Goal: Information Seeking & Learning: Learn about a topic

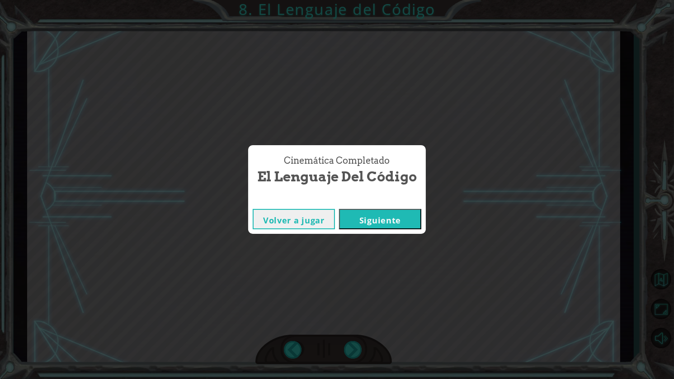
click at [350, 0] on div "E n t o n c e s u n a l g o r i t m o e s u n c o n j u n t o d e i n s t r u c…" at bounding box center [337, 0] width 674 height 0
click at [389, 222] on button "Siguiente" at bounding box center [380, 219] width 82 height 20
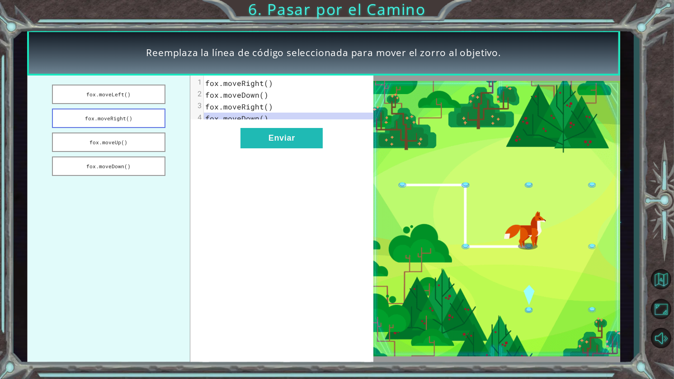
click at [118, 115] on button "fox.moveRight()" at bounding box center [109, 118] width 114 height 19
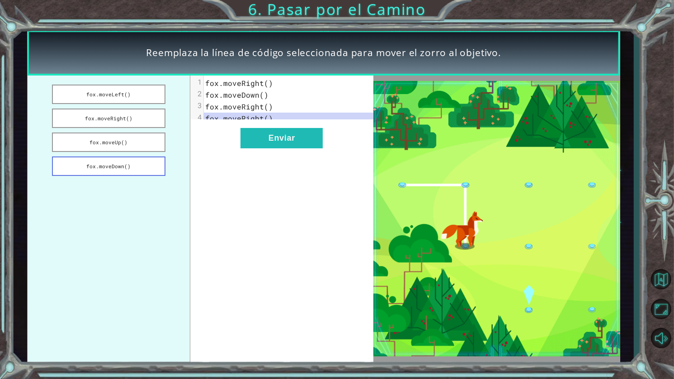
click at [121, 167] on button "fox.moveDown()" at bounding box center [109, 166] width 114 height 19
click at [273, 146] on button "Enviar" at bounding box center [282, 138] width 82 height 20
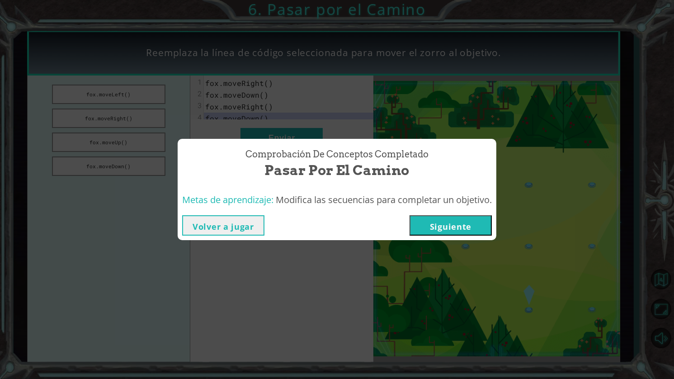
click at [477, 233] on button "Siguiente" at bounding box center [451, 225] width 82 height 20
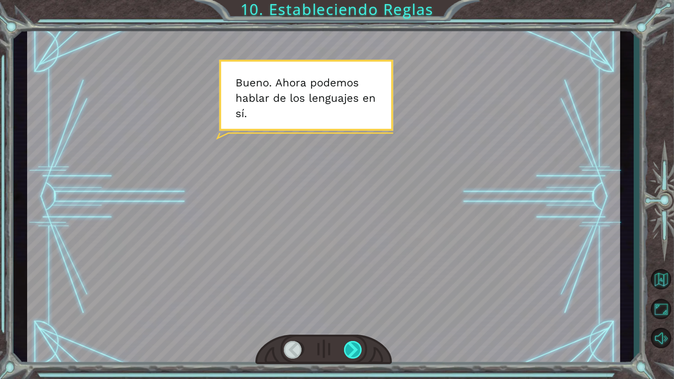
click at [351, 348] on div at bounding box center [353, 350] width 19 height 18
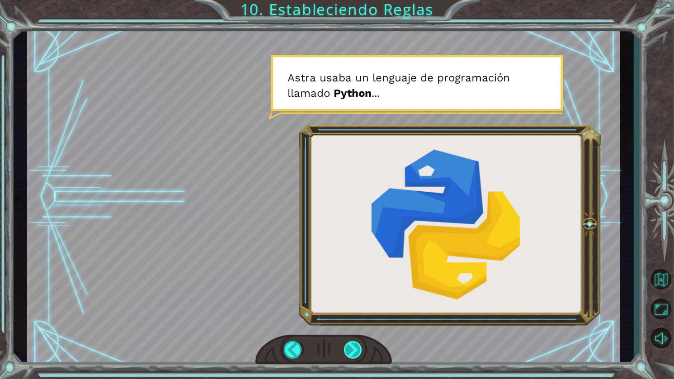
click at [351, 349] on div at bounding box center [353, 350] width 19 height 18
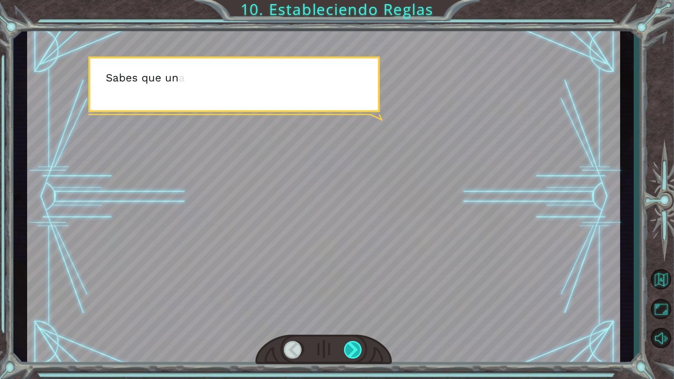
click at [351, 349] on div at bounding box center [353, 350] width 19 height 18
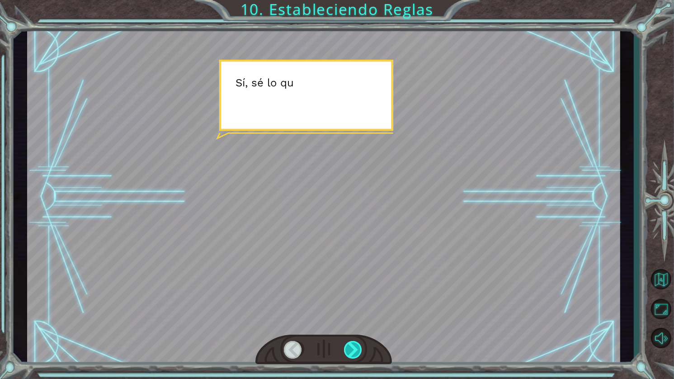
click at [351, 349] on div at bounding box center [353, 350] width 19 height 18
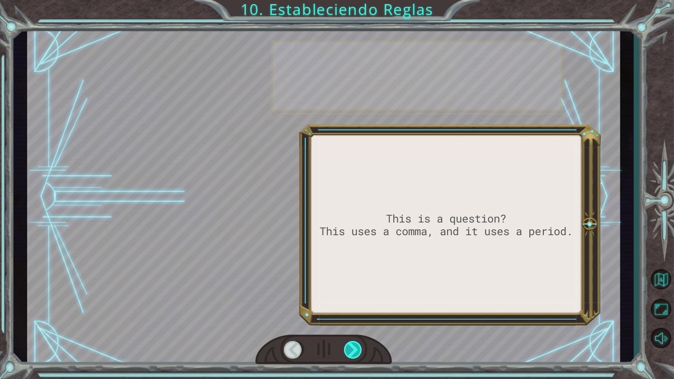
click at [351, 349] on div at bounding box center [353, 350] width 19 height 18
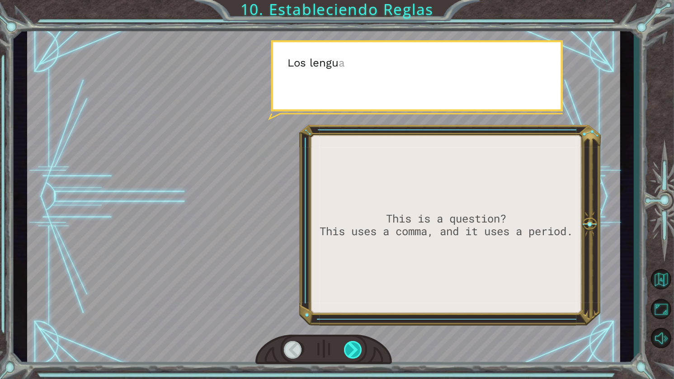
click at [351, 349] on div at bounding box center [353, 350] width 19 height 18
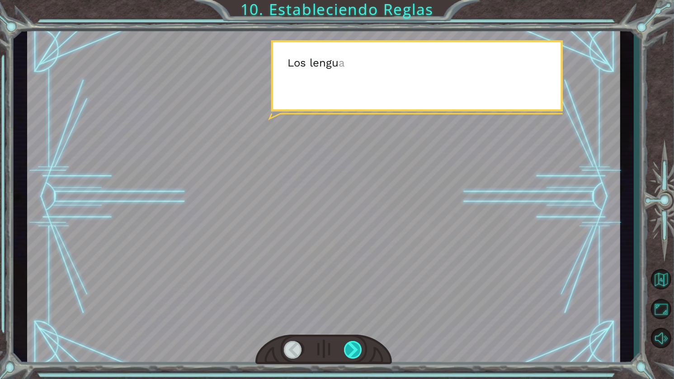
click at [351, 349] on div at bounding box center [353, 350] width 19 height 18
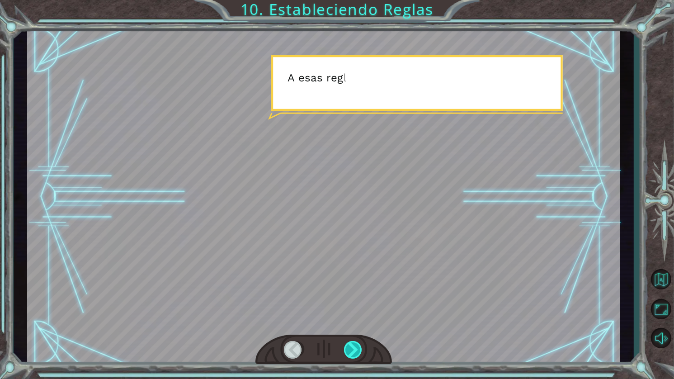
click at [351, 349] on div at bounding box center [353, 350] width 19 height 18
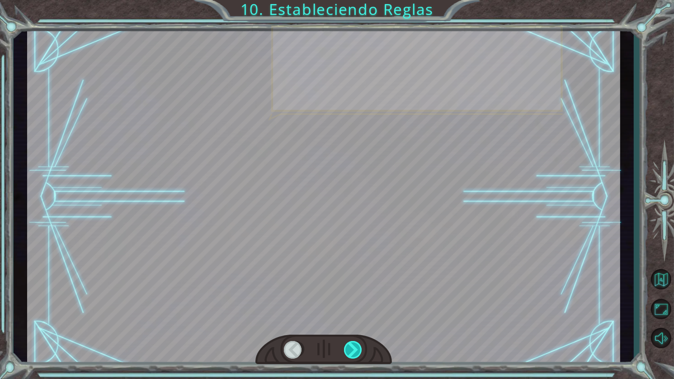
click at [351, 349] on div at bounding box center [353, 350] width 19 height 18
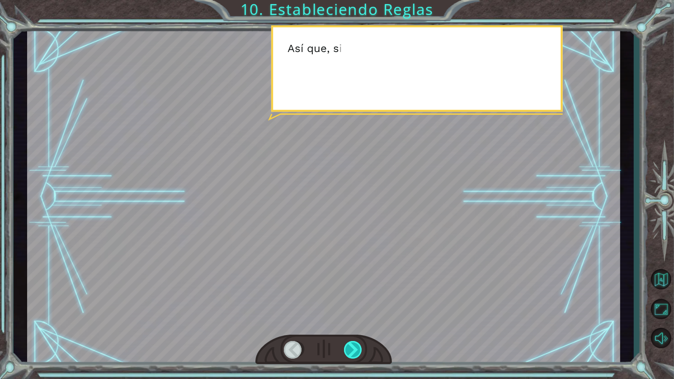
click at [351, 349] on div at bounding box center [353, 350] width 19 height 18
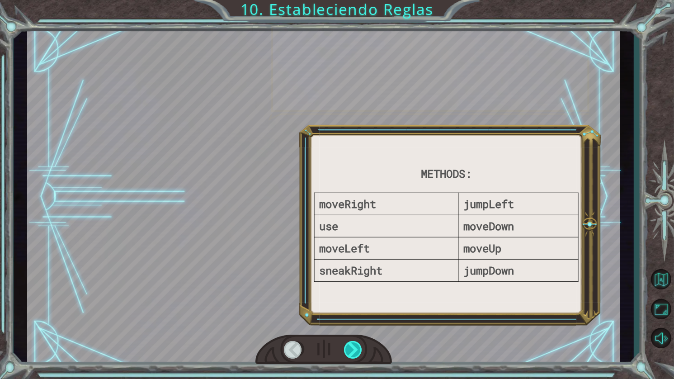
click at [351, 349] on div at bounding box center [353, 350] width 19 height 18
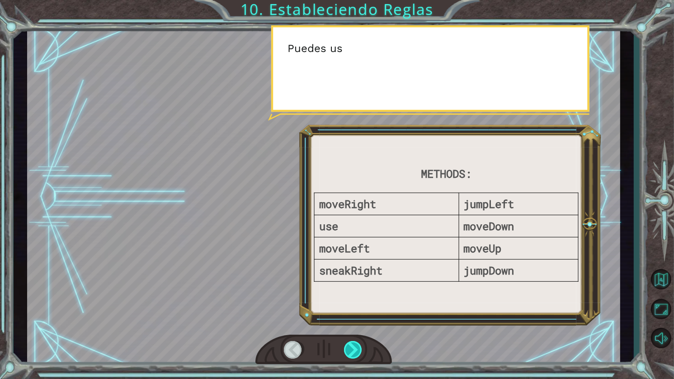
click at [352, 349] on div at bounding box center [353, 350] width 19 height 18
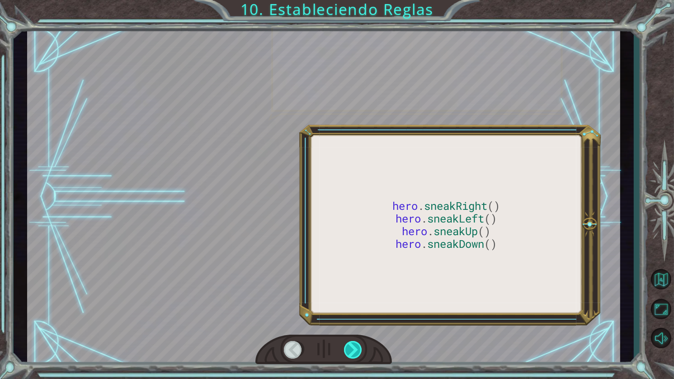
click at [352, 349] on div at bounding box center [353, 350] width 19 height 18
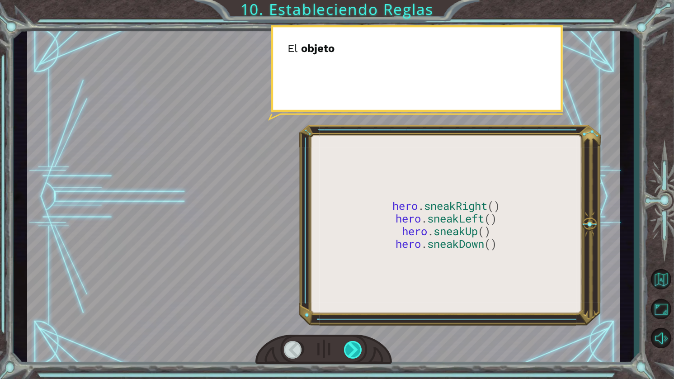
click at [352, 349] on div at bounding box center [353, 350] width 19 height 18
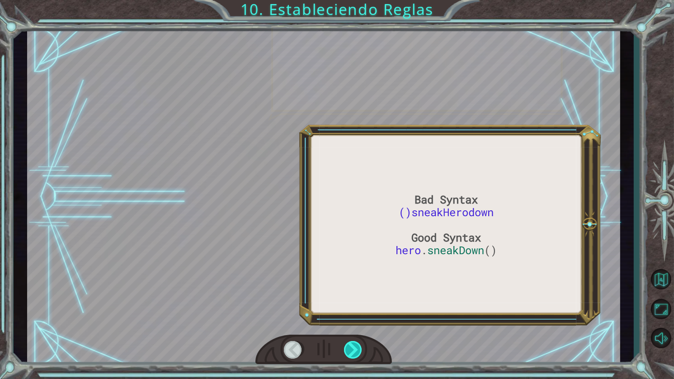
click at [352, 349] on div at bounding box center [353, 350] width 19 height 18
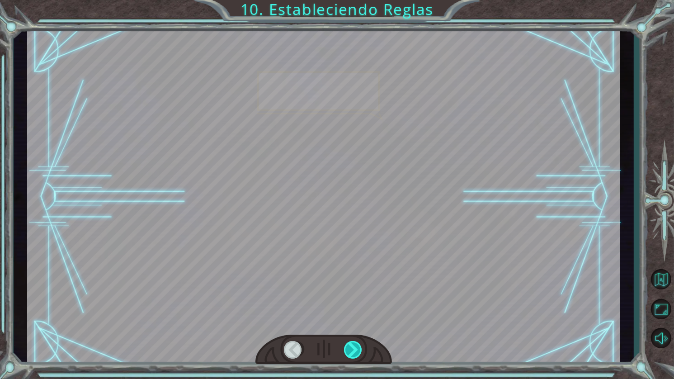
click at [352, 349] on div at bounding box center [353, 350] width 19 height 18
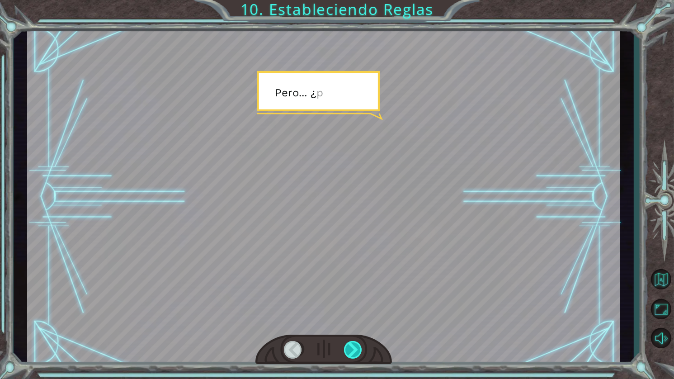
click at [352, 349] on div at bounding box center [353, 350] width 19 height 18
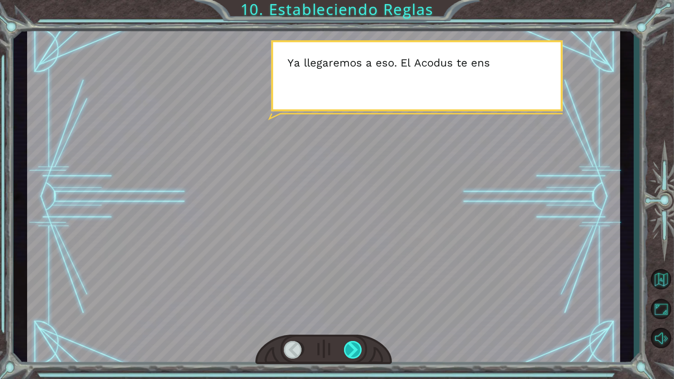
click at [352, 347] on div at bounding box center [353, 350] width 19 height 18
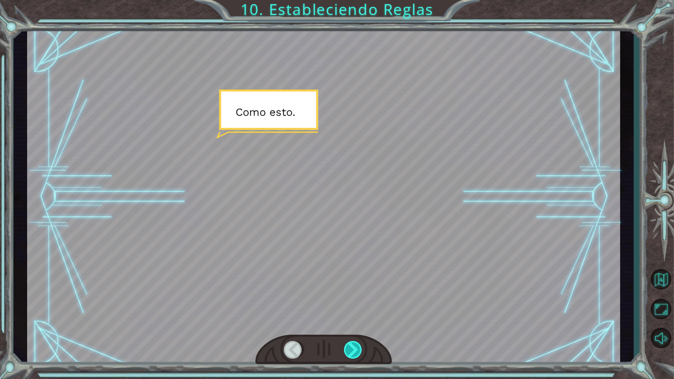
click at [352, 347] on div at bounding box center [353, 350] width 19 height 18
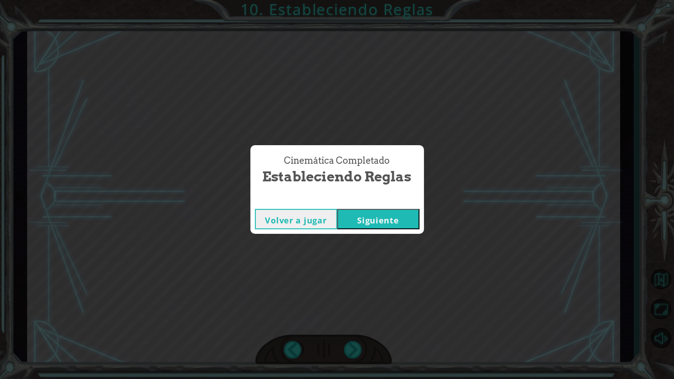
click at [374, 222] on button "Siguiente" at bounding box center [378, 219] width 82 height 20
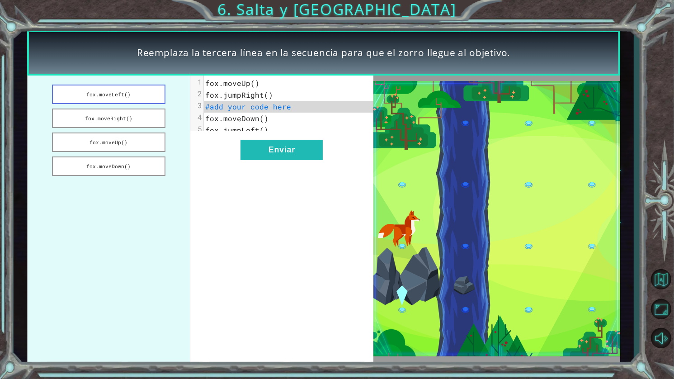
click at [129, 96] on button "fox.moveLeft()" at bounding box center [109, 94] width 114 height 19
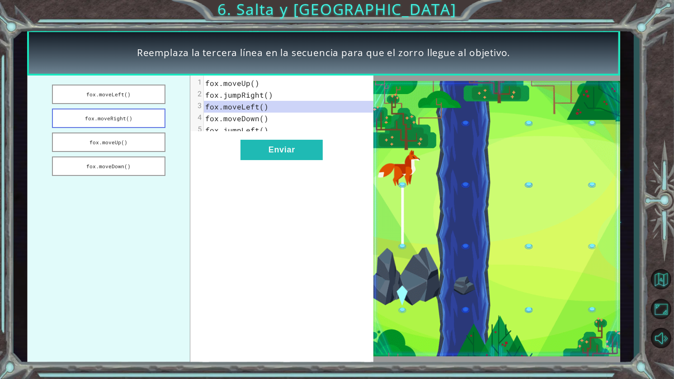
click at [123, 124] on button "fox.moveRight()" at bounding box center [109, 118] width 114 height 19
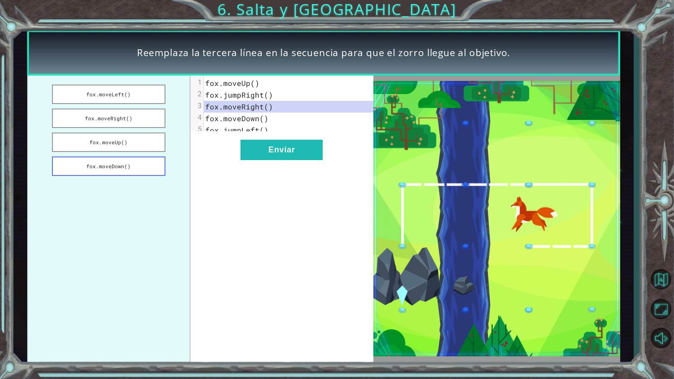
click at [112, 169] on button "fox.moveDown()" at bounding box center [109, 166] width 114 height 19
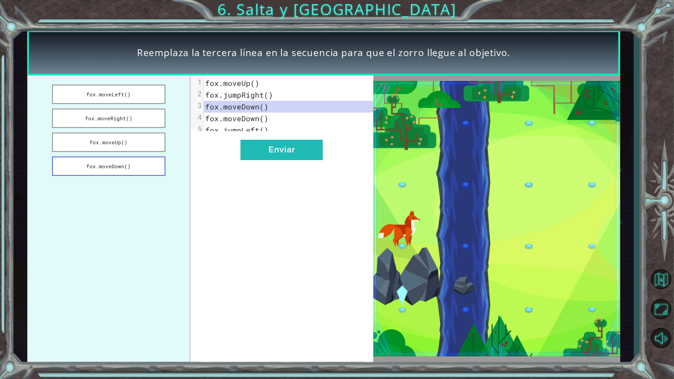
click at [112, 167] on button "fox.moveDown()" at bounding box center [109, 166] width 114 height 19
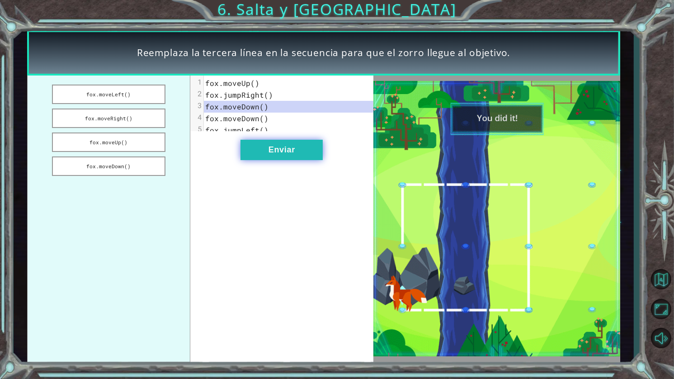
click at [256, 157] on button "Enviar" at bounding box center [282, 150] width 82 height 20
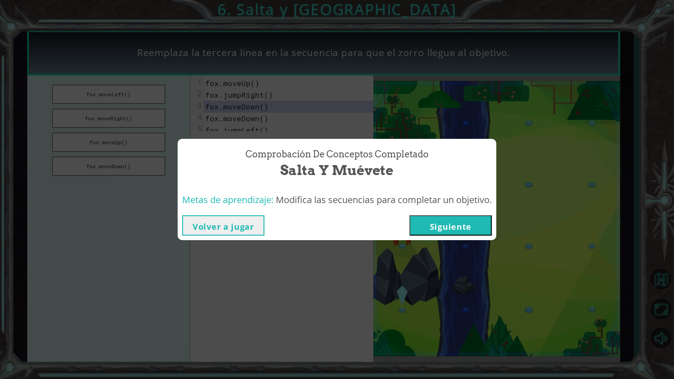
click at [459, 223] on button "Siguiente" at bounding box center [451, 225] width 82 height 20
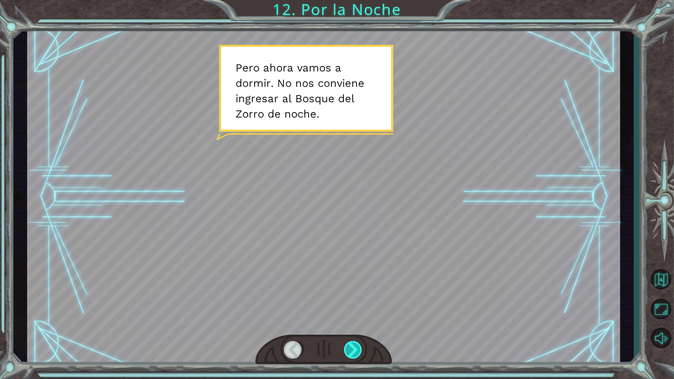
click at [352, 350] on div at bounding box center [353, 350] width 19 height 18
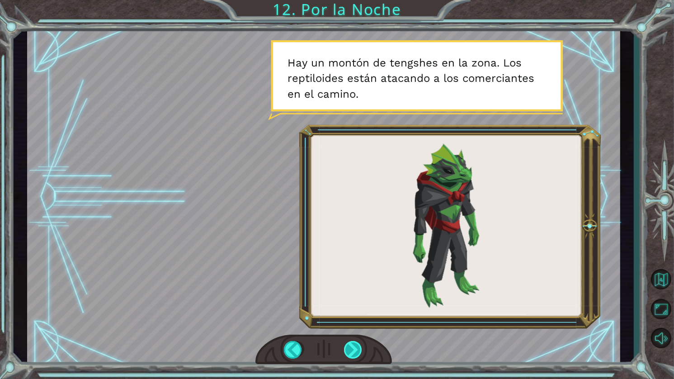
click at [351, 345] on div at bounding box center [353, 350] width 19 height 18
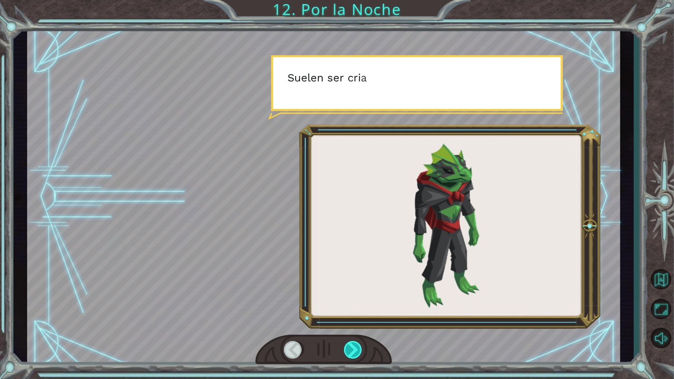
click at [351, 345] on div at bounding box center [353, 350] width 19 height 18
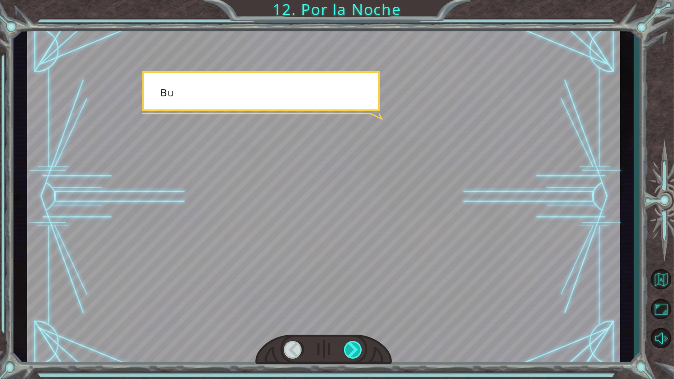
click at [351, 345] on div at bounding box center [353, 350] width 19 height 18
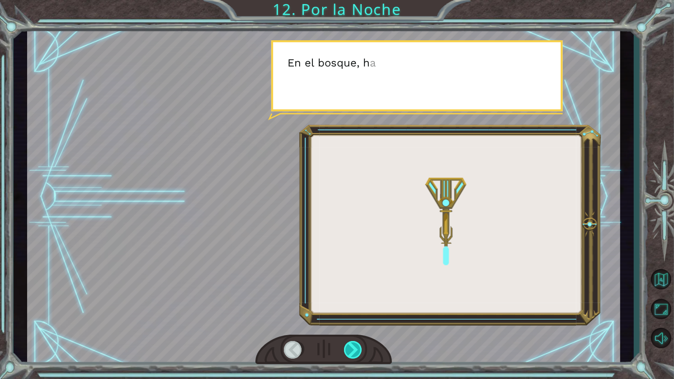
click at [351, 344] on div at bounding box center [353, 350] width 19 height 18
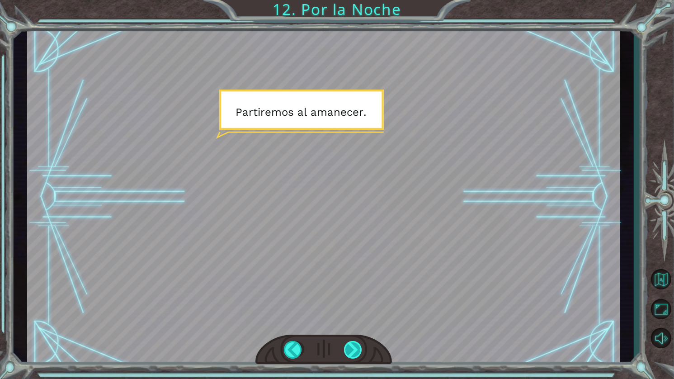
click at [351, 342] on div at bounding box center [353, 350] width 19 height 18
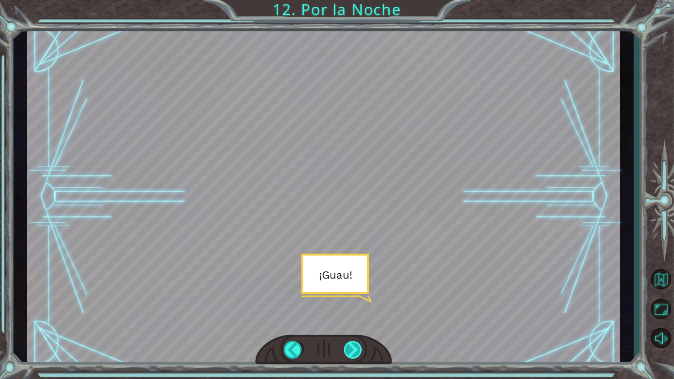
click at [351, 342] on div at bounding box center [353, 350] width 19 height 18
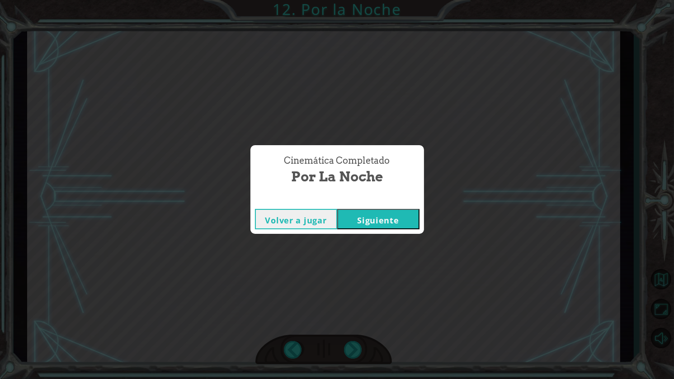
click at [373, 219] on button "Siguiente" at bounding box center [378, 219] width 82 height 20
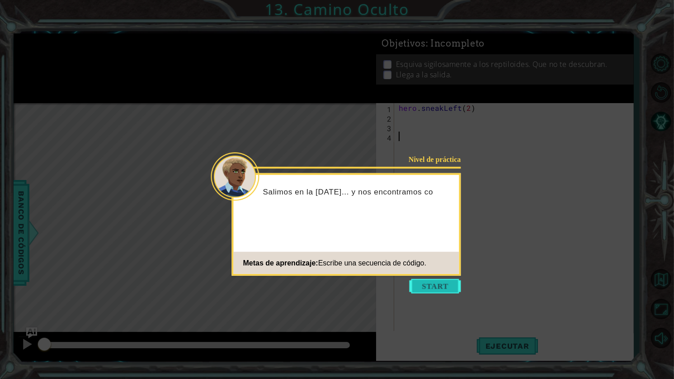
click at [441, 281] on button "Start" at bounding box center [436, 286] width 52 height 14
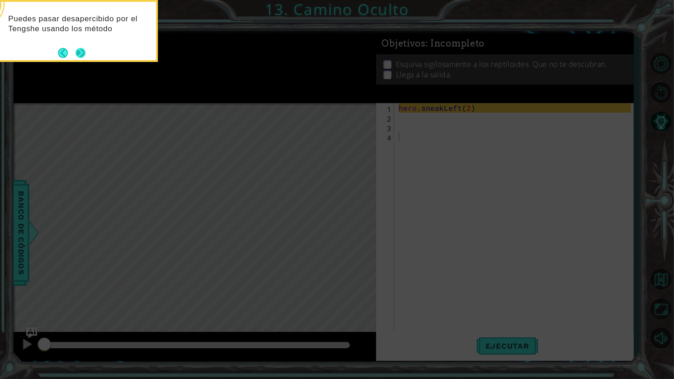
click at [81, 53] on button "Next" at bounding box center [81, 53] width 10 height 10
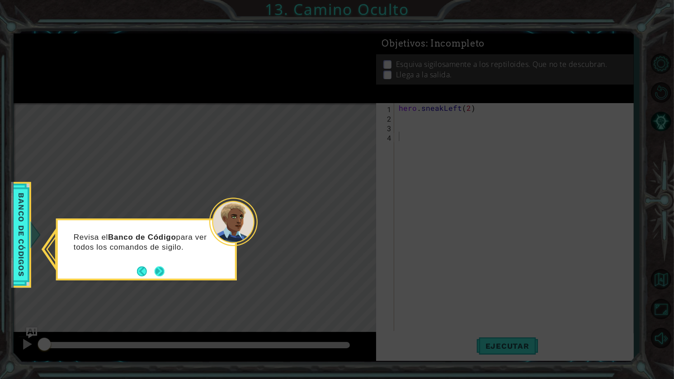
click at [161, 272] on button "Next" at bounding box center [159, 271] width 10 height 10
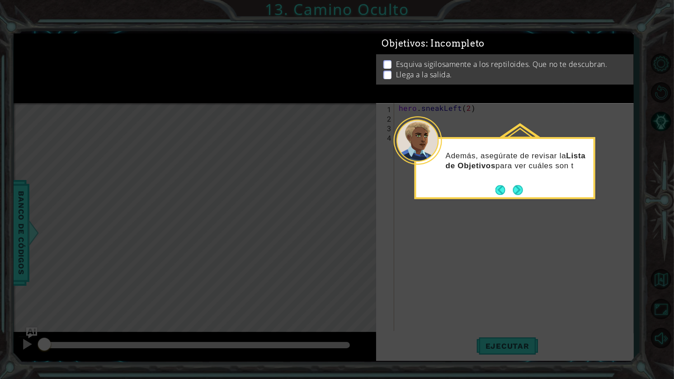
click at [385, 62] on p at bounding box center [388, 64] width 8 height 9
click at [515, 192] on button "Next" at bounding box center [518, 191] width 13 height 13
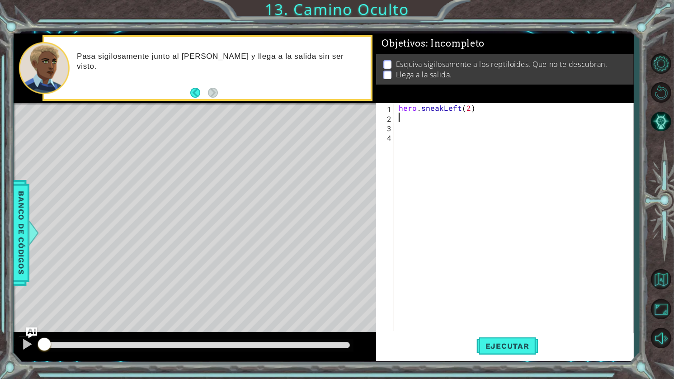
click at [407, 118] on div "hero . sneakLeft ( 2 )" at bounding box center [516, 226] width 239 height 247
click at [512, 339] on button "Ejecutar" at bounding box center [508, 346] width 62 height 26
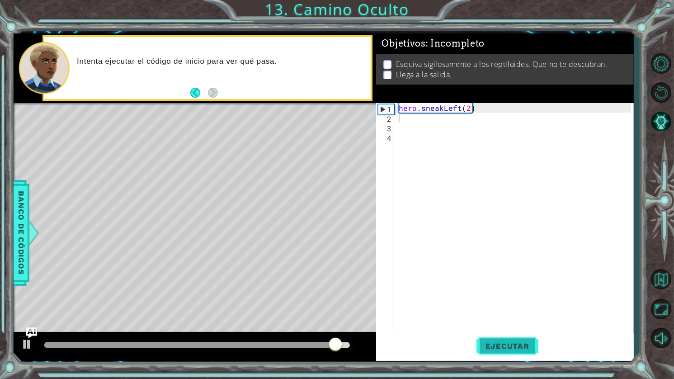
click at [501, 343] on span "Ejecutar" at bounding box center [508, 346] width 62 height 9
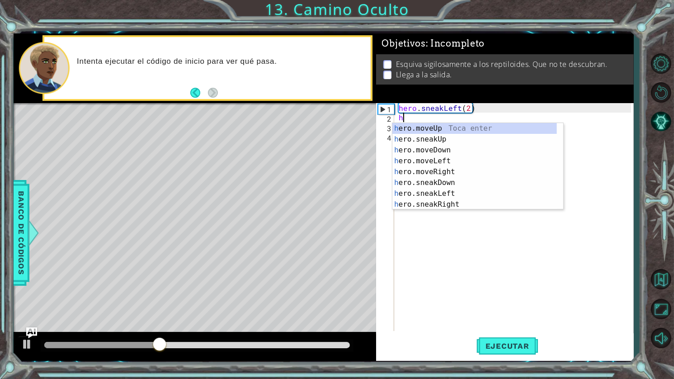
click at [445, 123] on div "h ero.moveUp Toca enter h ero.sneakUp Toca enter h ero.moveDown Toca enter h er…" at bounding box center [475, 177] width 165 height 109
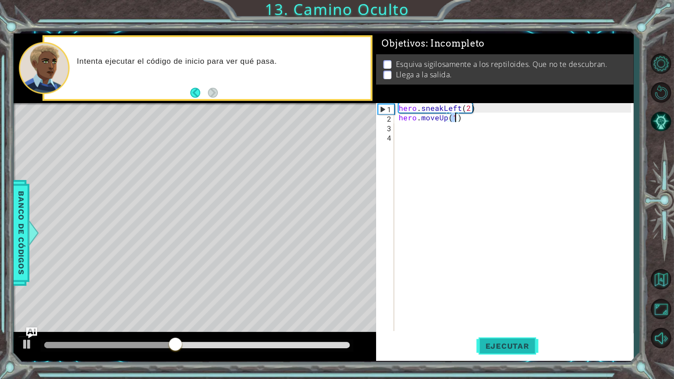
click at [498, 340] on button "Ejecutar" at bounding box center [508, 346] width 62 height 26
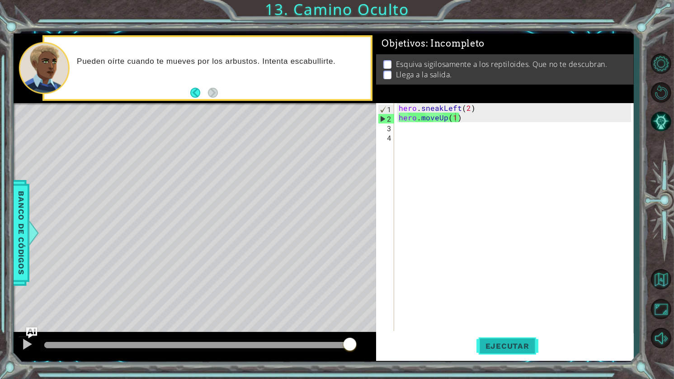
click at [512, 342] on span "Ejecutar" at bounding box center [508, 346] width 62 height 9
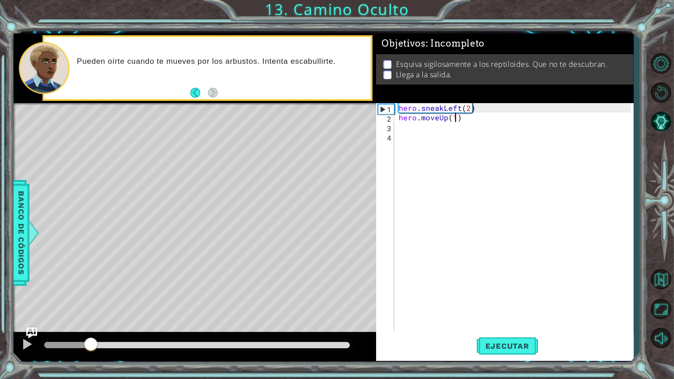
drag, startPoint x: 190, startPoint y: 346, endPoint x: 92, endPoint y: 339, distance: 97.9
click at [83, 341] on div at bounding box center [91, 345] width 16 height 16
click at [488, 341] on button "Ejecutar" at bounding box center [508, 346] width 62 height 26
click at [465, 117] on div "hero . sneakLeft ( 2 ) hero . moveUp ( 1 )" at bounding box center [516, 226] width 239 height 247
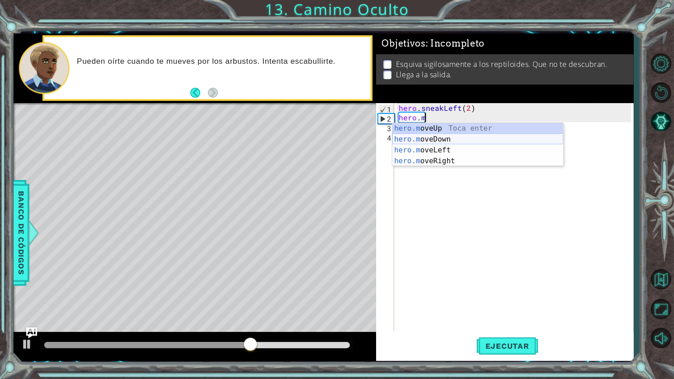
click at [455, 138] on div "hero.m oveUp Toca enter hero.m oveDown Toca enter hero.m oveLeft Toca enter her…" at bounding box center [478, 155] width 171 height 65
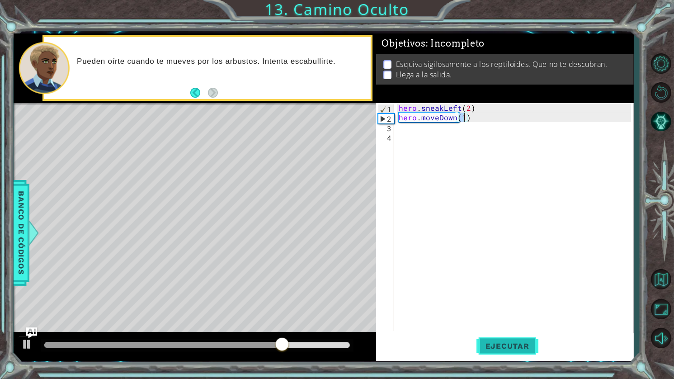
click at [519, 341] on button "Ejecutar" at bounding box center [508, 346] width 62 height 26
click at [470, 109] on div "hero . sneakLeft ( 2 ) hero . moveDown ( 1 )" at bounding box center [516, 226] width 239 height 247
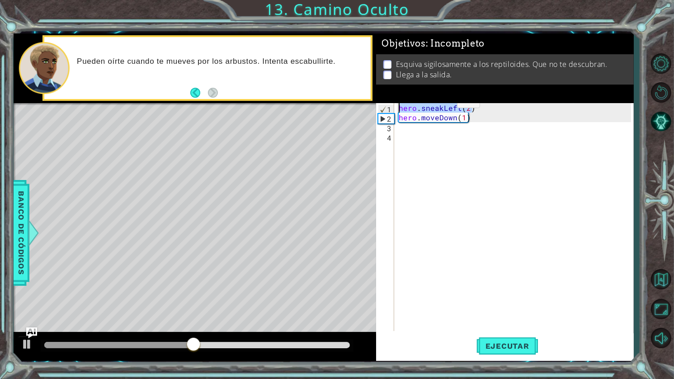
drag, startPoint x: 476, startPoint y: 109, endPoint x: 405, endPoint y: 100, distance: 71.2
click at [405, 100] on div "Objetivos : Incompleto Esquiva sigilosamente a los reptiloides. Que no te descu…" at bounding box center [505, 196] width 258 height 327
click at [500, 117] on div "hero . sneakLeft ( 2 ) hero . moveDown ( 1 )" at bounding box center [516, 226] width 239 height 247
click at [458, 108] on div "hero . sneakLeft ( 2 ) hero . moveDown ( 1 )" at bounding box center [516, 226] width 239 height 247
drag, startPoint x: 458, startPoint y: 108, endPoint x: 418, endPoint y: 111, distance: 40.8
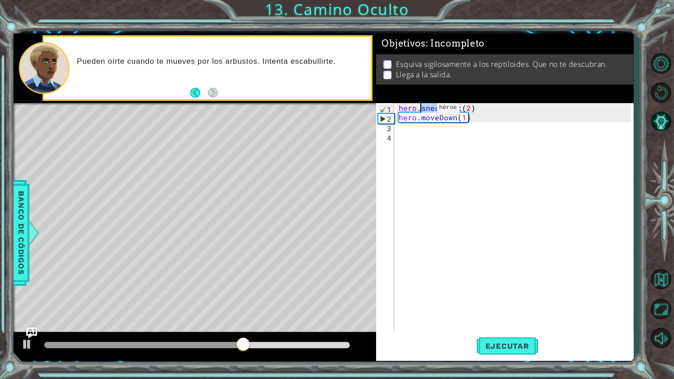
click at [421, 109] on div "hero . sneakLeft ( 2 ) hero . moveDown ( 1 )" at bounding box center [516, 226] width 239 height 247
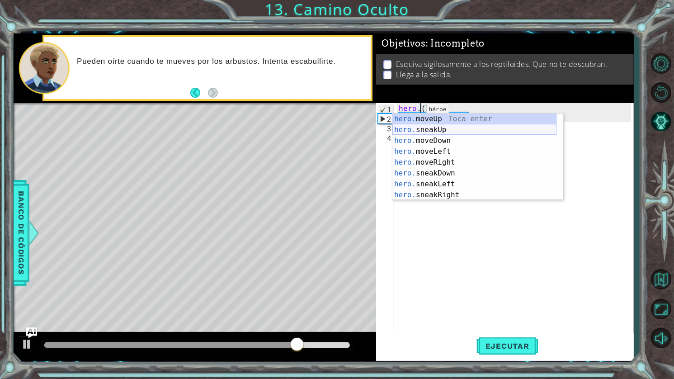
click at [453, 135] on div "hero. moveUp Toca enter hero. sneakUp Toca enter hero. moveDown Toca enter hero…" at bounding box center [475, 168] width 165 height 109
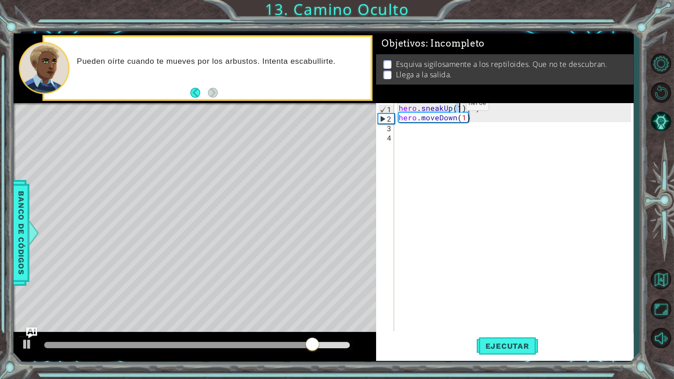
click at [451, 106] on div "hero . sneakUp ( 1 ) ( 2 ) hero . moveDown ( 1 )" at bounding box center [516, 226] width 239 height 247
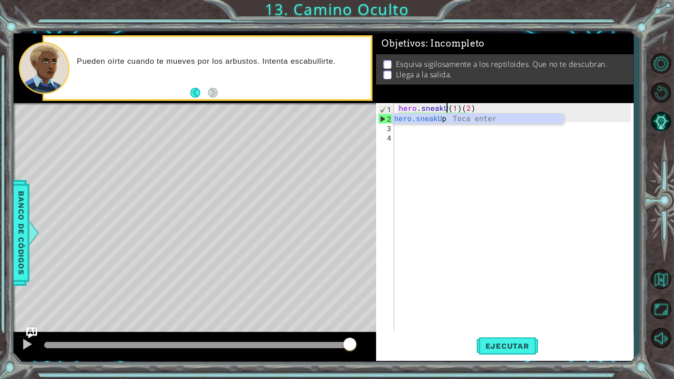
click at [478, 112] on div "hero . sneakU ( 1 ) ( 2 ) hero . moveDown ( 1 )" at bounding box center [516, 226] width 239 height 247
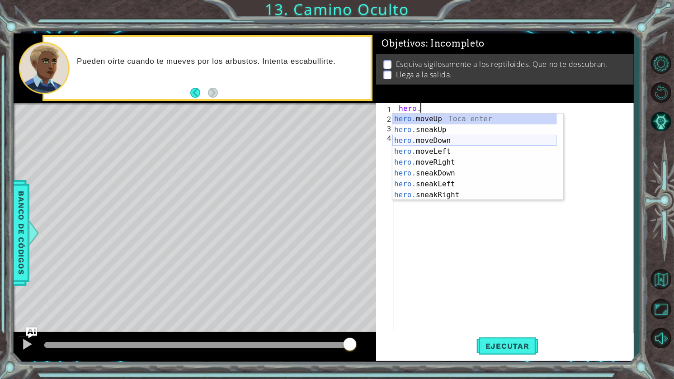
click at [443, 139] on div "hero. moveUp Toca enter hero. sneakUp Toca enter hero. moveDown Toca enter hero…" at bounding box center [475, 168] width 165 height 109
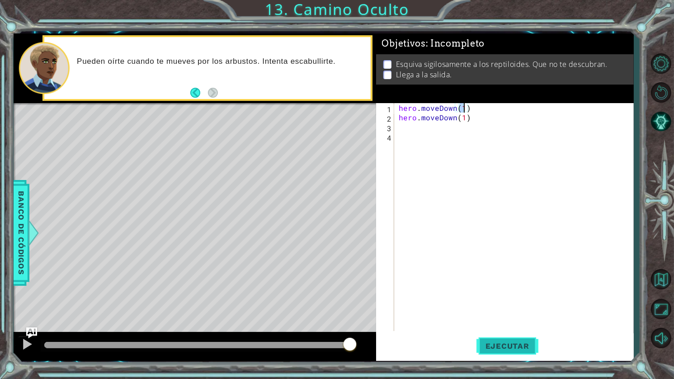
click at [516, 342] on span "Ejecutar" at bounding box center [508, 346] width 62 height 9
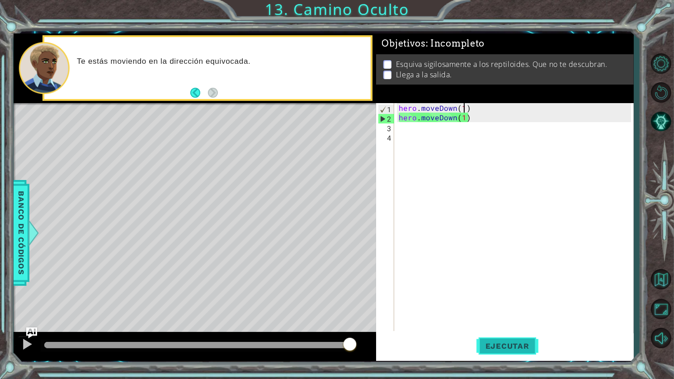
click at [513, 346] on span "Ejecutar" at bounding box center [508, 346] width 62 height 9
click at [472, 119] on div "hero . moveDown ( 1 ) hero . moveDown ( 1 )" at bounding box center [516, 226] width 239 height 247
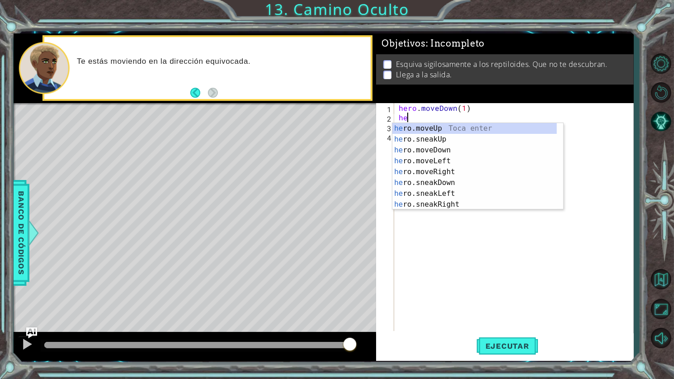
type textarea "h"
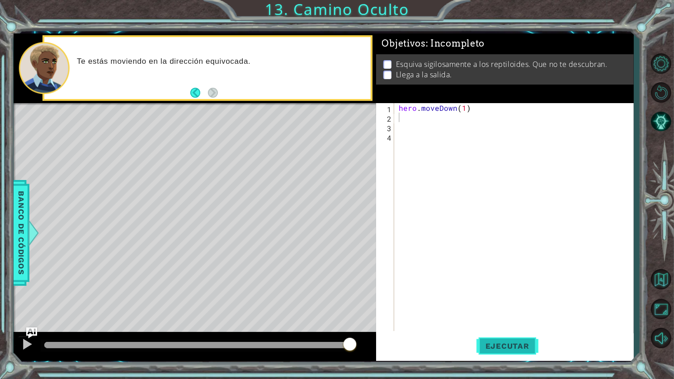
click at [513, 339] on button "Ejecutar" at bounding box center [508, 346] width 62 height 26
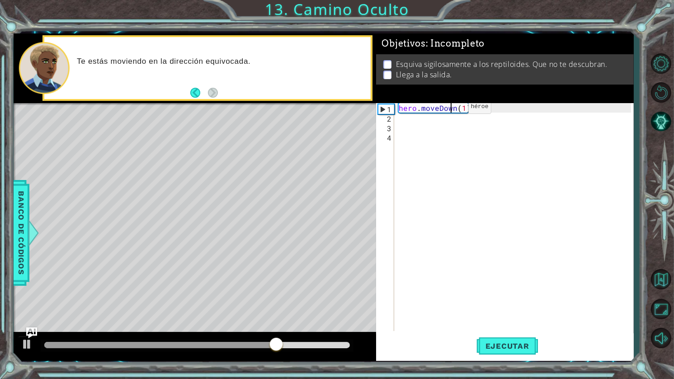
click at [453, 109] on div "hero . moveDown ( 1 )" at bounding box center [516, 226] width 239 height 247
click at [454, 107] on div "hero . moveDown ( 1 )" at bounding box center [514, 217] width 234 height 228
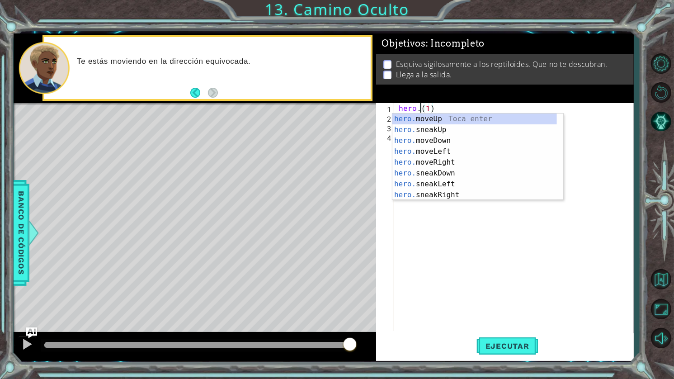
paste textarea "sneakLeft"
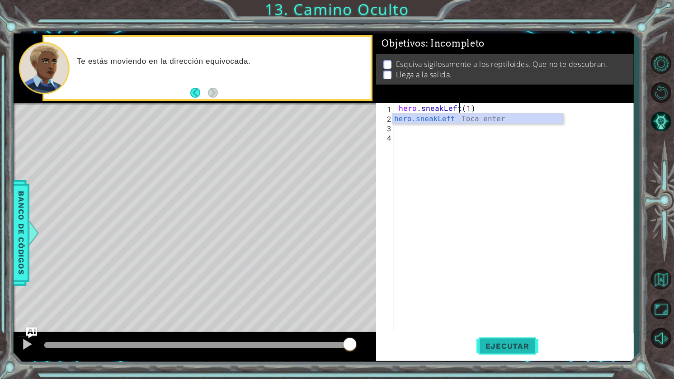
click at [509, 343] on span "Ejecutar" at bounding box center [508, 346] width 62 height 9
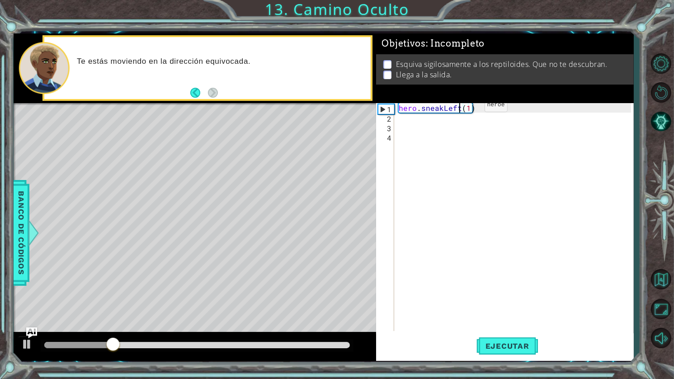
click at [468, 108] on div "hero . sneakLeft ( 1 )" at bounding box center [516, 226] width 239 height 247
type textarea "hero.sneakLeft(2)"
click at [523, 351] on button "Ejecutar" at bounding box center [508, 346] width 62 height 26
click at [417, 124] on div "hero . sneakLeft ( 2 )" at bounding box center [516, 226] width 239 height 247
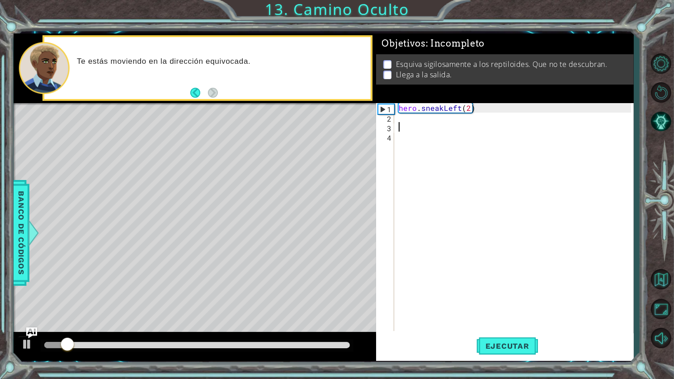
scroll to position [0, 0]
click at [417, 121] on div "hero . sneakLeft ( 2 )" at bounding box center [516, 226] width 239 height 247
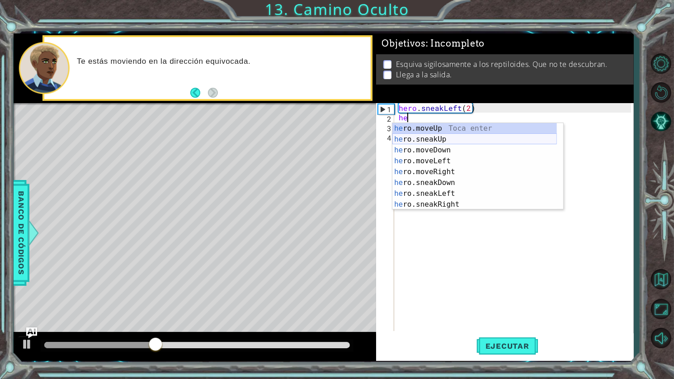
click at [442, 136] on div "he ro.moveUp Toca enter he ro.sneakUp Toca enter he ro.moveDown Toca enter he r…" at bounding box center [475, 177] width 165 height 109
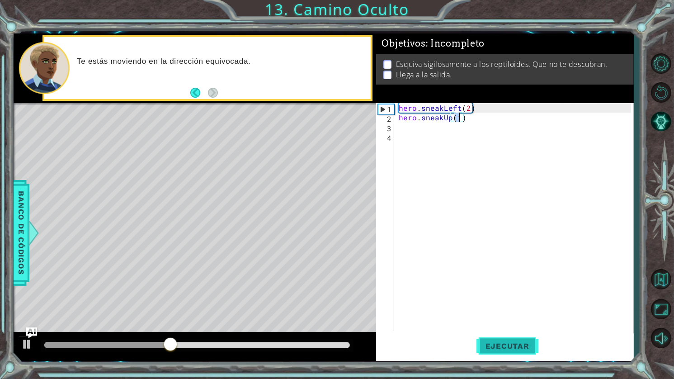
type textarea "hero.sneakUp(1)"
click at [515, 345] on span "Ejecutar" at bounding box center [508, 346] width 62 height 9
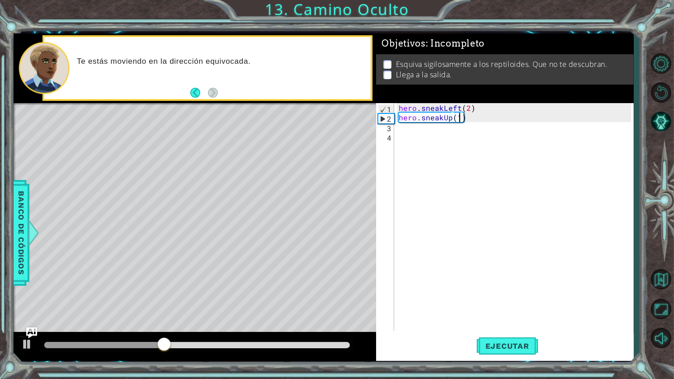
click at [426, 135] on div "hero . sneakLeft ( 2 ) hero . sneakUp ( 1 )" at bounding box center [516, 226] width 239 height 247
click at [422, 131] on div "hero . sneakLeft ( 2 ) hero . sneakUp ( 1 )" at bounding box center [516, 226] width 239 height 247
click at [456, 118] on div "hero . sneakLeft ( 2 ) hero . sneakUp ( 1 )" at bounding box center [516, 226] width 239 height 247
click at [459, 118] on div "hero . sneakLeft ( 2 ) hero . sneakUp ( 1 )" at bounding box center [516, 226] width 239 height 247
type textarea "hero.sneakUp(2)"
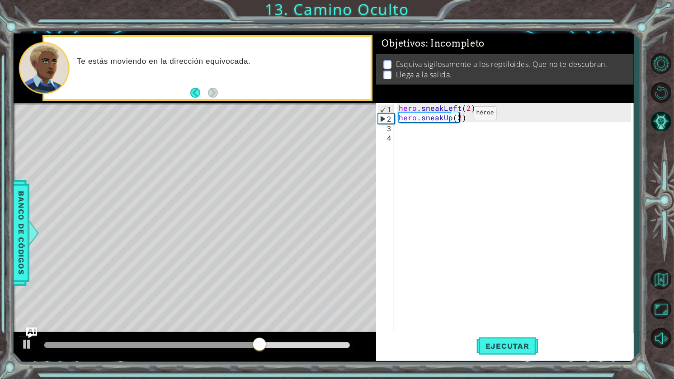
scroll to position [0, 4]
click at [451, 126] on div "hero . sneakLeft ( 2 ) hero . sneakUp ( 2 )" at bounding box center [516, 226] width 239 height 247
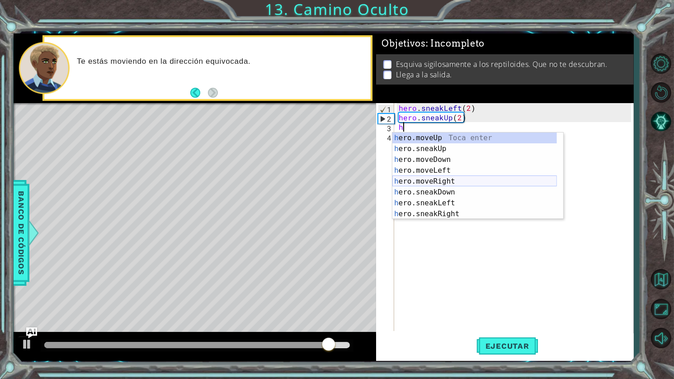
click at [448, 180] on div "h ero.moveUp Toca enter h ero.sneakUp Toca enter h ero.moveDown Toca enter h er…" at bounding box center [475, 187] width 165 height 109
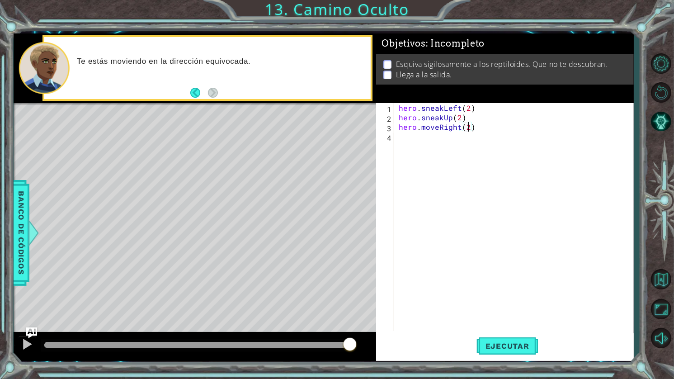
scroll to position [0, 4]
click at [513, 347] on span "Ejecutar" at bounding box center [508, 346] width 62 height 9
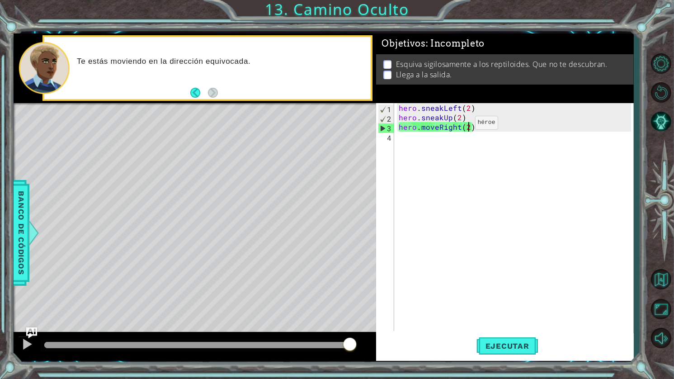
click at [460, 125] on div "hero . sneakLeft ( 2 ) hero . sneakUp ( 2 ) hero . moveRight ( 2 )" at bounding box center [516, 226] width 239 height 247
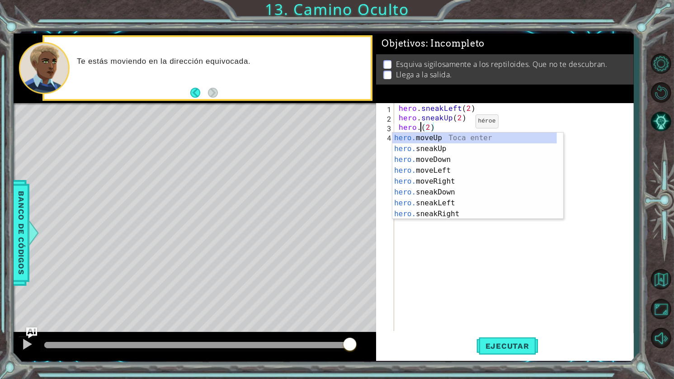
scroll to position [0, 1]
click at [454, 213] on div "hero. moveUp Toca enter hero. sneakUp Toca enter hero. moveDown Toca enter hero…" at bounding box center [475, 187] width 165 height 109
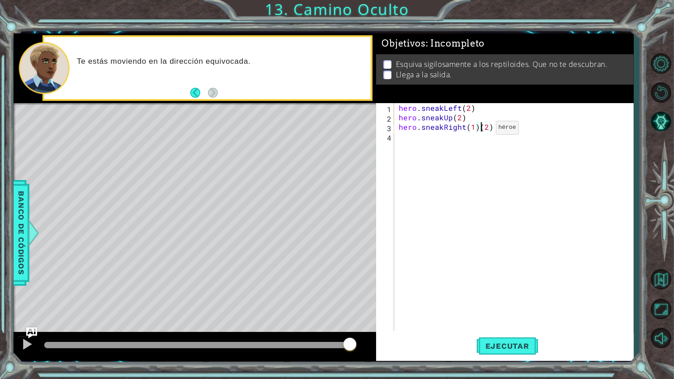
click at [481, 130] on div "hero . sneakLeft ( 2 ) hero . sneakUp ( 2 ) hero . sneakRight ( 1 ) ( 2 )" at bounding box center [516, 226] width 239 height 247
click at [479, 128] on div "hero . sneakLeft ( 2 ) hero . sneakUp ( 2 ) hero . sneakRight ( 1 ) ( 2 )" at bounding box center [516, 226] width 239 height 247
type textarea "hero.sneakRight(2)"
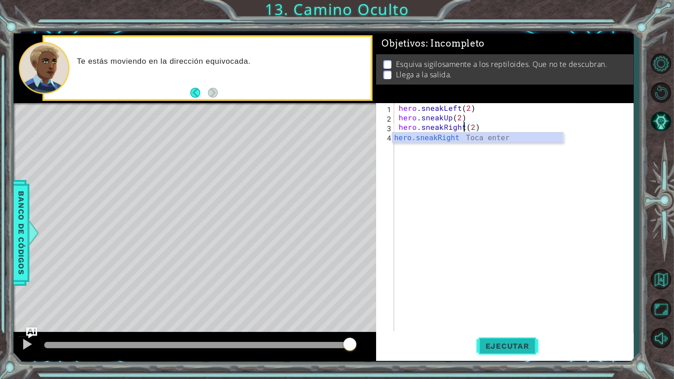
click at [520, 346] on span "Ejecutar" at bounding box center [508, 346] width 62 height 9
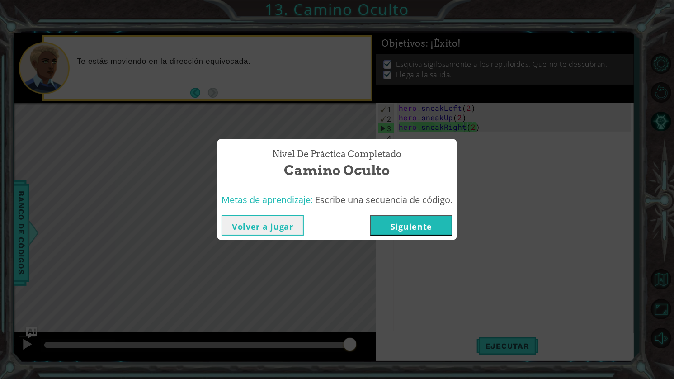
click at [419, 222] on button "Siguiente" at bounding box center [411, 225] width 82 height 20
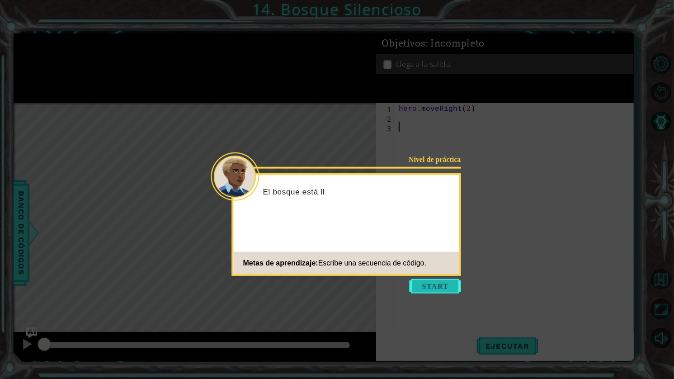
click at [433, 283] on button "Start" at bounding box center [436, 286] width 52 height 14
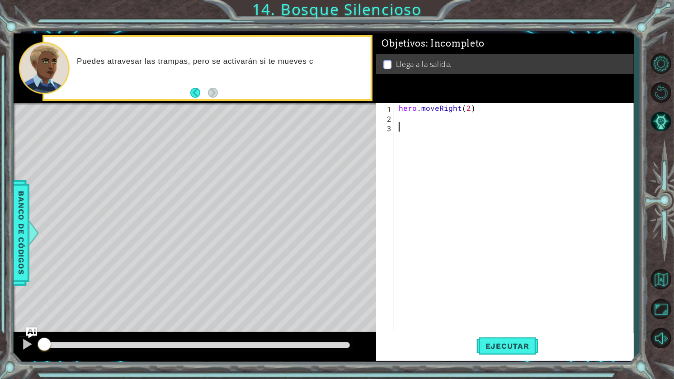
click at [417, 114] on div "hero . moveRight ( 2 )" at bounding box center [516, 226] width 239 height 247
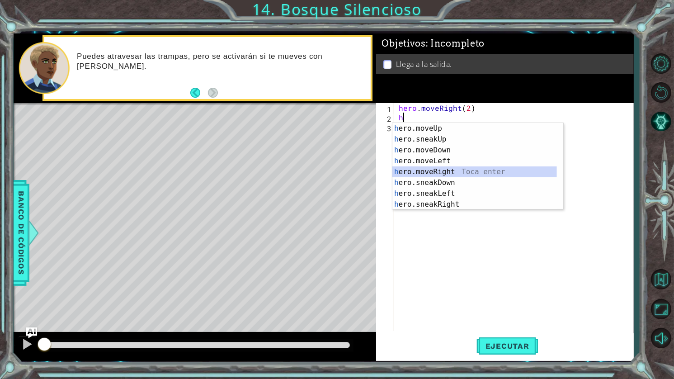
click at [451, 171] on div "h ero.moveUp Toca enter h ero.sneakUp Toca enter h ero.moveDown Toca enter h er…" at bounding box center [475, 177] width 165 height 109
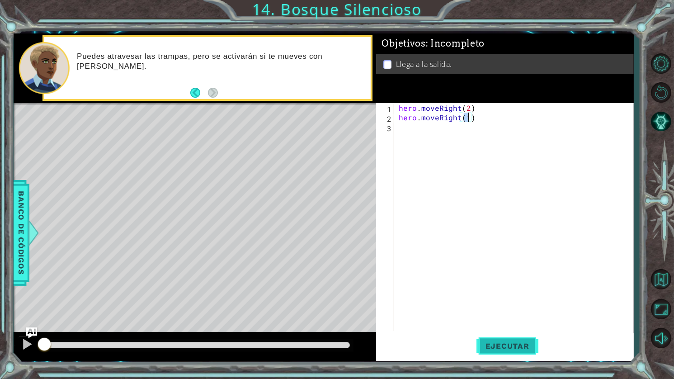
type textarea "hero.moveRight(1)"
click at [491, 336] on button "Ejecutar" at bounding box center [508, 346] width 62 height 26
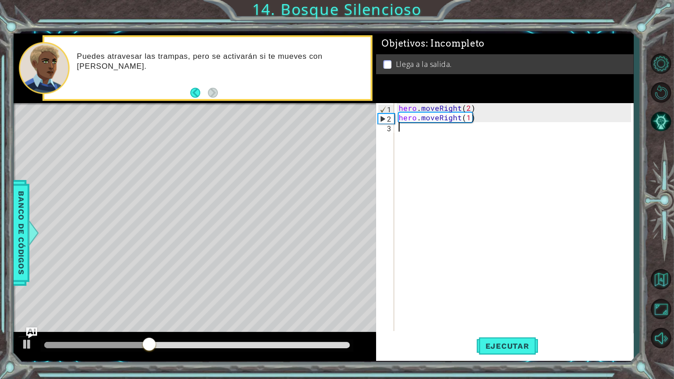
click at [424, 133] on div "hero . moveRight ( 2 ) hero . moveRight ( 1 )" at bounding box center [516, 226] width 239 height 247
click at [501, 341] on button "Ejecutar" at bounding box center [508, 346] width 62 height 26
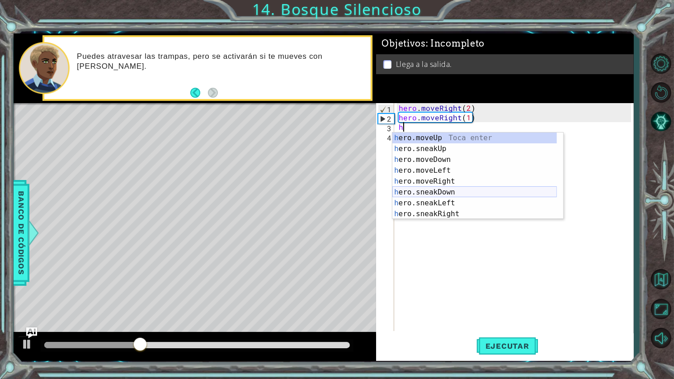
click at [454, 193] on div "h ero.moveUp Toca enter h ero.sneakUp Toca enter h ero.moveDown Toca enter h er…" at bounding box center [475, 187] width 165 height 109
type textarea "hero.sneakDown(1)"
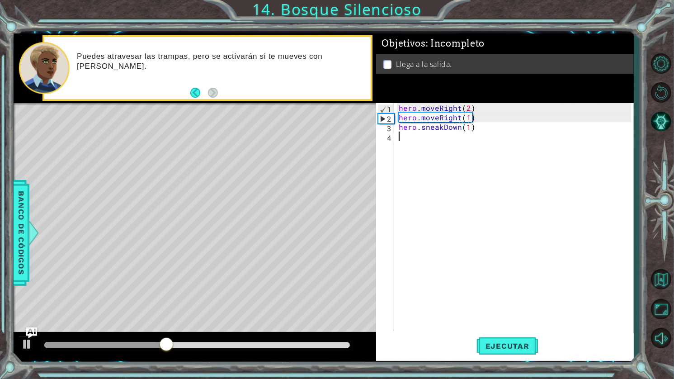
click at [470, 166] on div "hero . moveRight ( 2 ) hero . moveRight ( 1 ) hero . sneakDown ( 1 )" at bounding box center [516, 226] width 239 height 247
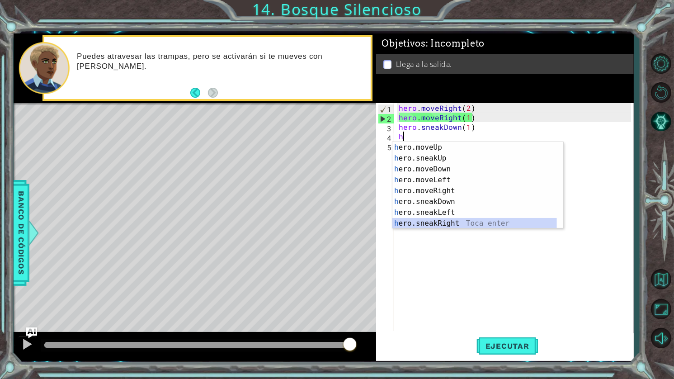
click at [457, 225] on div "h ero.moveUp Toca enter h ero.sneakUp Toca enter h ero.moveDown Toca enter h er…" at bounding box center [475, 196] width 165 height 109
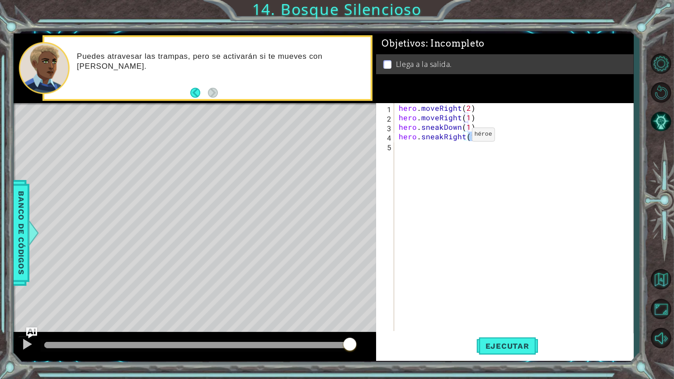
type textarea "hero.sneakRight(2)"
click at [441, 152] on div "hero . moveRight ( 2 ) hero . moveRight ( 1 ) hero . sneakDown ( 1 ) hero . sne…" at bounding box center [516, 226] width 239 height 247
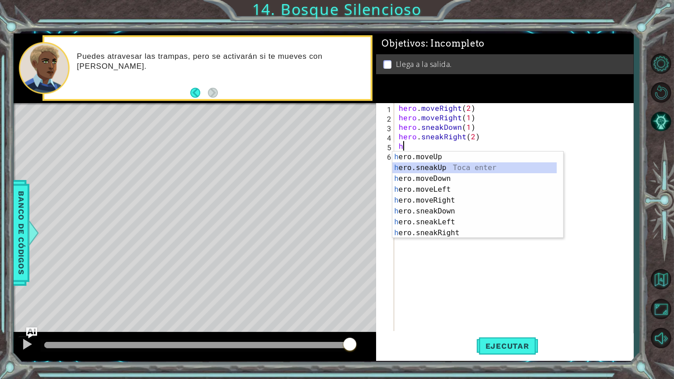
click at [445, 166] on div "h ero.moveUp Toca enter h ero.sneakUp Toca enter h ero.moveDown Toca enter h er…" at bounding box center [475, 206] width 165 height 109
type textarea "hero.sneakUp(1)"
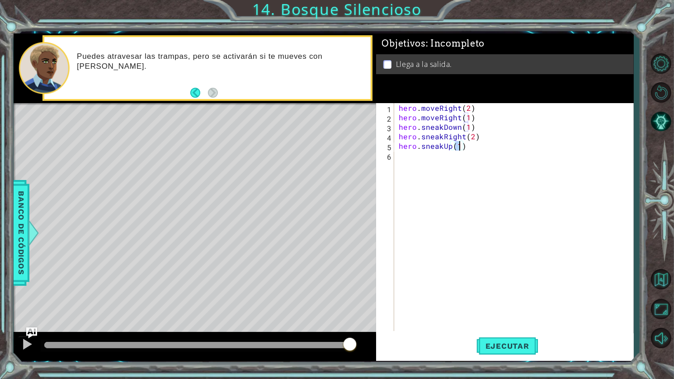
click at [461, 174] on div "hero . moveRight ( 2 ) hero . moveRight ( 1 ) hero . sneakDown ( 1 ) hero . sne…" at bounding box center [516, 226] width 239 height 247
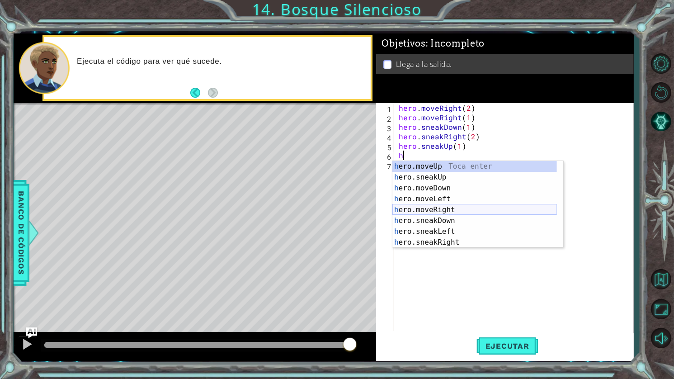
click at [452, 206] on div "h ero.moveUp Toca enter h ero.sneakUp Toca enter h ero.moveDown Toca enter h er…" at bounding box center [475, 215] width 165 height 109
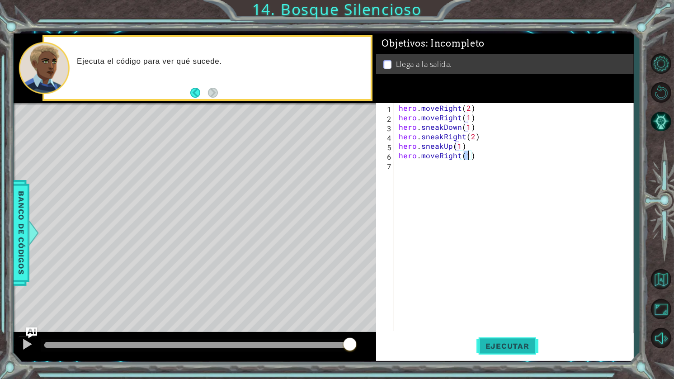
type textarea "hero.moveRight(1)"
click at [515, 346] on span "Ejecutar" at bounding box center [508, 346] width 62 height 9
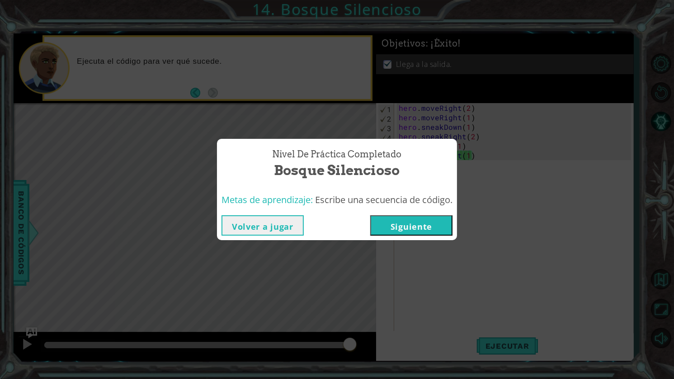
click at [431, 225] on button "Siguiente" at bounding box center [411, 225] width 82 height 20
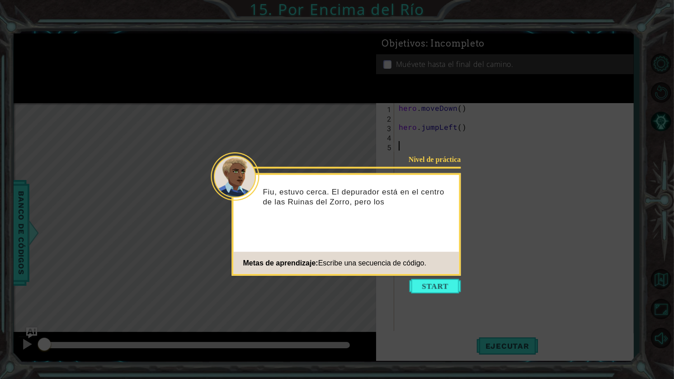
click at [432, 288] on button "Start" at bounding box center [436, 286] width 52 height 14
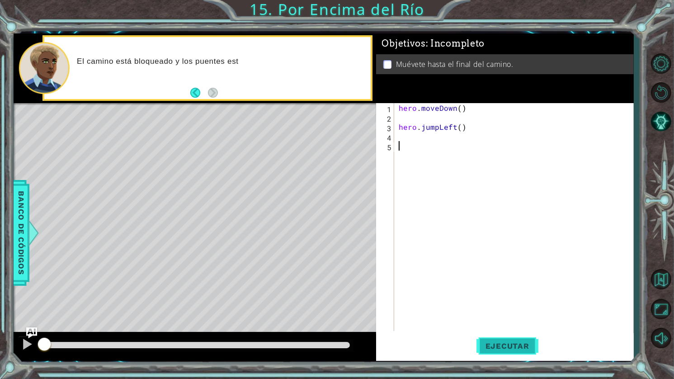
click at [515, 350] on span "Ejecutar" at bounding box center [508, 346] width 62 height 9
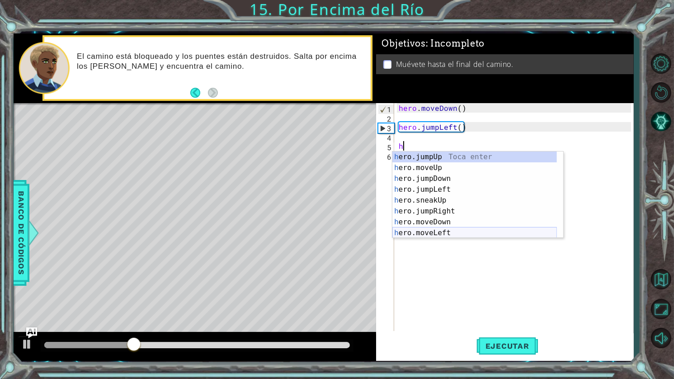
click at [446, 233] on div "h ero.jumpUp Toca enter h ero.moveUp Toca enter h ero.jumpDown Toca enter h ero…" at bounding box center [475, 206] width 165 height 109
type textarea "hero.moveLeft(1)"
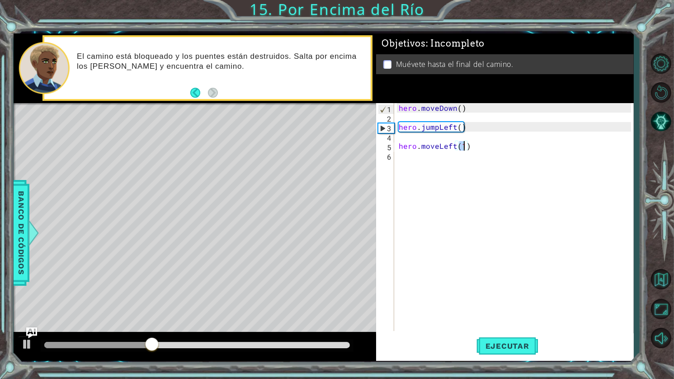
click at [480, 146] on div "hero . moveDown ( ) hero . jumpLeft ( ) hero . moveLeft ( 1 )" at bounding box center [516, 226] width 239 height 247
type textarea "h"
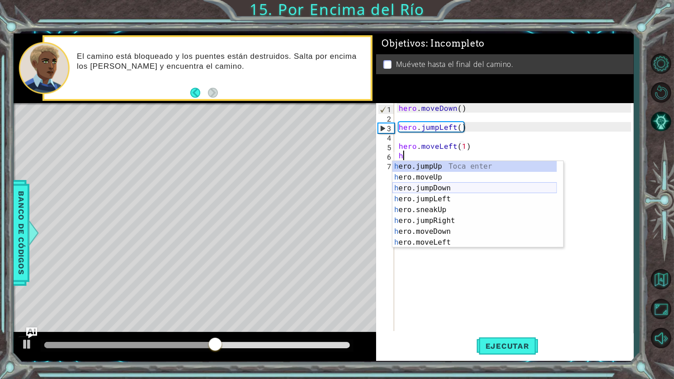
click at [454, 189] on div "h ero.jumpUp Toca enter h ero.moveUp Toca enter h ero.jumpDown Toca enter h ero…" at bounding box center [475, 215] width 165 height 109
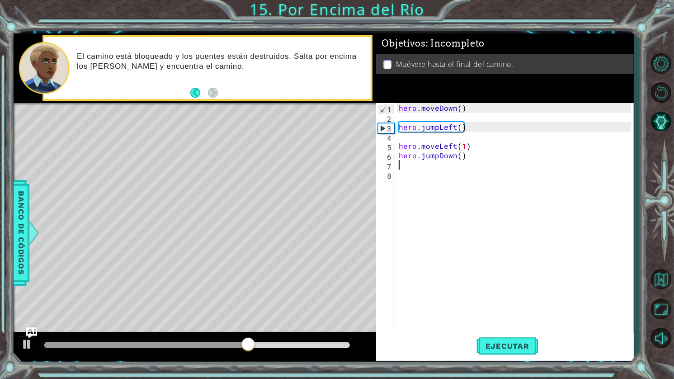
type textarea "h"
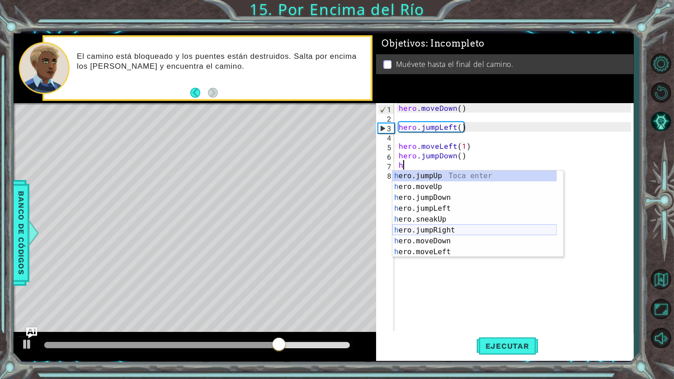
click at [454, 230] on div "h ero.jumpUp Toca enter h ero.moveUp Toca enter h ero.jumpDown Toca enter h ero…" at bounding box center [475, 225] width 165 height 109
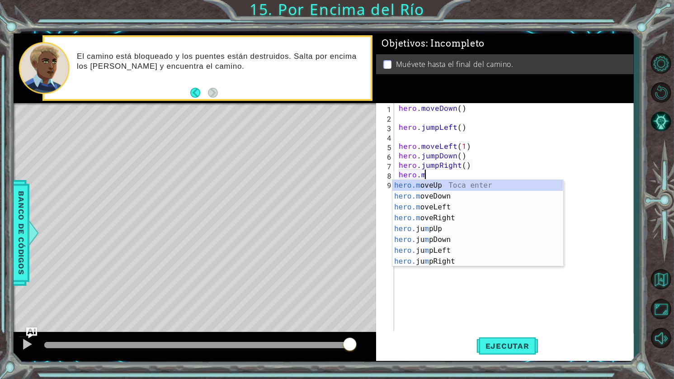
scroll to position [0, 1]
click at [456, 219] on div "hero.m oveUp Toca enter hero.m oveDown Toca enter hero.m oveLeft Toca enter her…" at bounding box center [478, 234] width 171 height 109
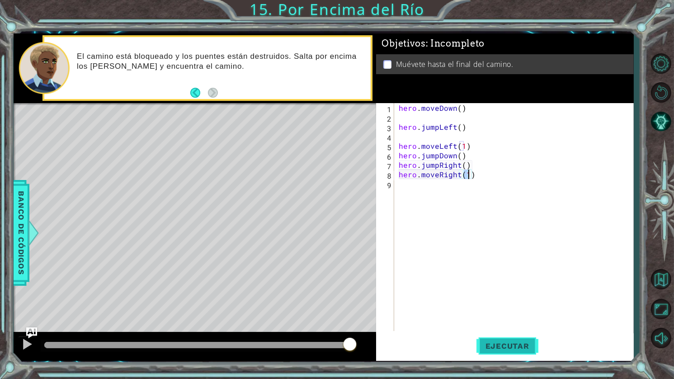
type textarea "hero.moveRight(1)"
click at [513, 343] on span "Ejecutar" at bounding box center [508, 346] width 62 height 9
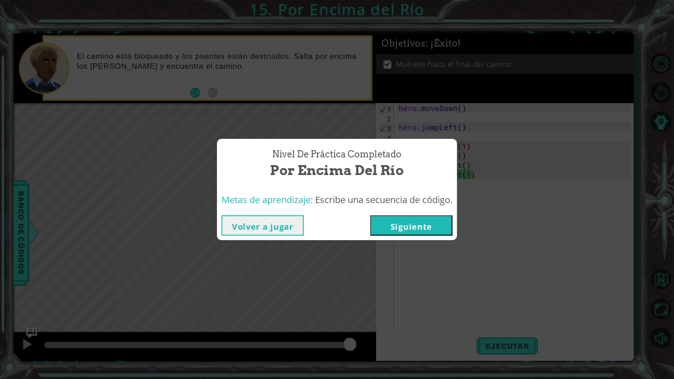
click at [426, 226] on button "Siguiente" at bounding box center [411, 225] width 82 height 20
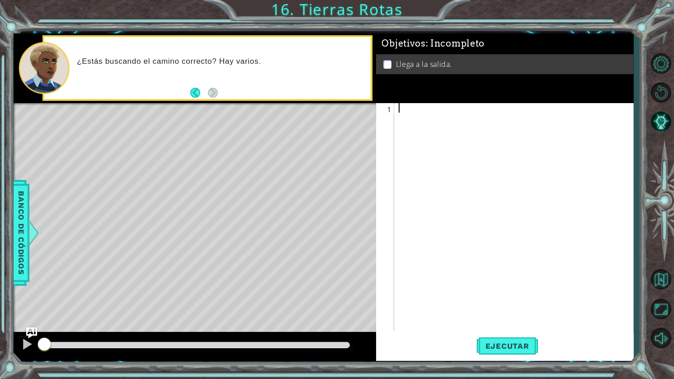
drag, startPoint x: 399, startPoint y: 147, endPoint x: 398, endPoint y: 95, distance: 52.0
click at [398, 94] on div "Objetivos : Incompleto Llega a la salida." at bounding box center [505, 68] width 258 height 70
click at [407, 106] on div at bounding box center [516, 226] width 239 height 247
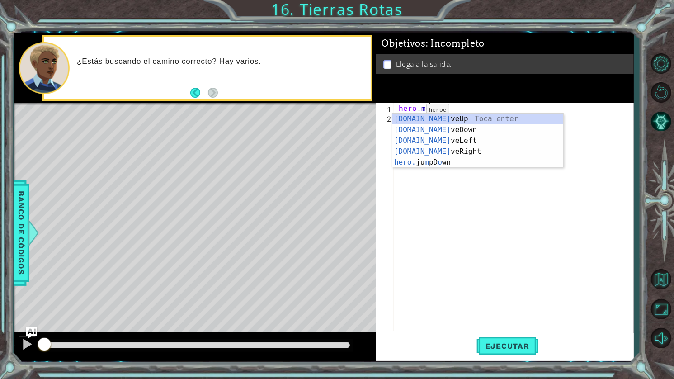
scroll to position [0, 1]
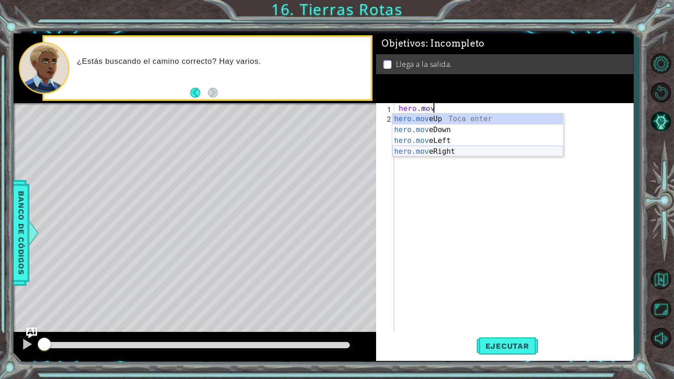
click at [463, 154] on div "hero.mov eUp Toca enter hero.mov eDown Toca enter hero.mov eLeft Toca enter her…" at bounding box center [478, 146] width 171 height 65
type textarea "hero.moveRight(1)"
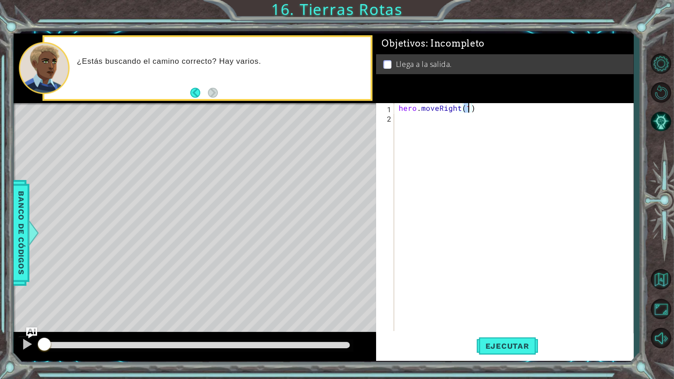
click at [471, 119] on div "hero . moveRight ( 1 )" at bounding box center [516, 226] width 239 height 247
type textarea "h"
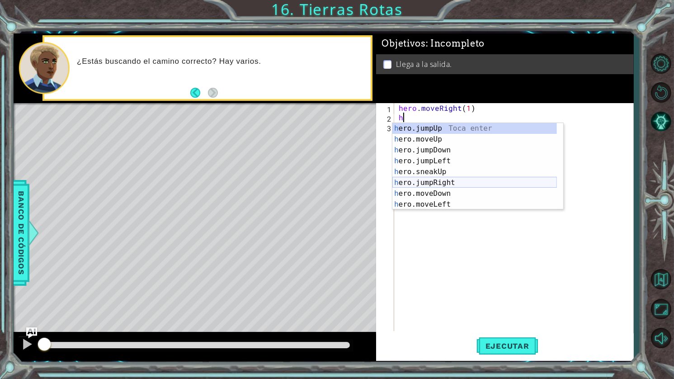
click at [459, 180] on div "h ero.jumpUp Toca enter h ero.moveUp Toca enter h ero.jumpDown Toca enter h ero…" at bounding box center [475, 177] width 165 height 109
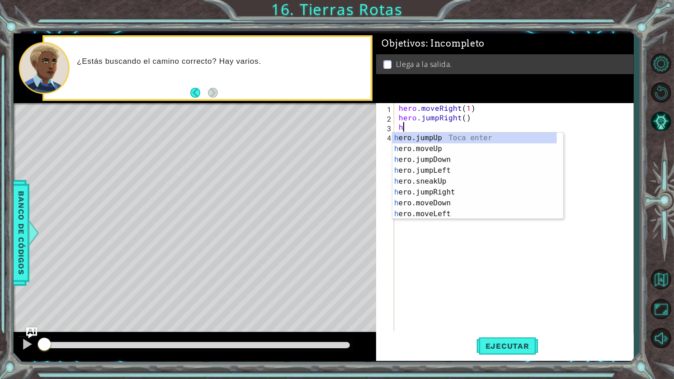
click at [437, 214] on div "h ero.jumpUp Toca enter h ero.moveUp Toca enter h ero.jumpDown Toca enter h ero…" at bounding box center [475, 187] width 165 height 109
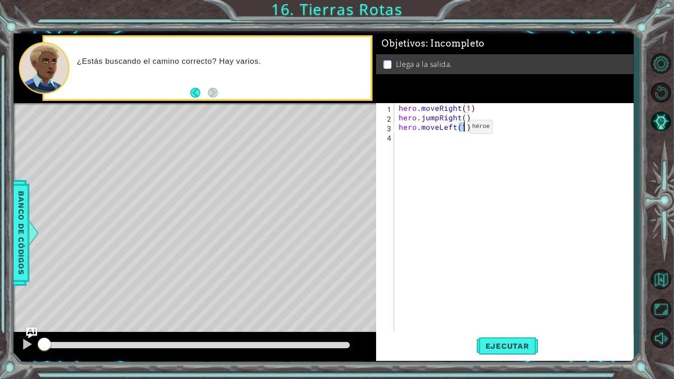
click at [451, 129] on div "hero . moveRight ( 1 ) hero . jumpRight ( ) hero . moveLeft ( 1 )" at bounding box center [516, 226] width 239 height 247
click at [454, 128] on div "hero . moveRight ( 1 ) hero . jumpRight ( ) hero . moveLeft ( 1 )" at bounding box center [516, 226] width 239 height 247
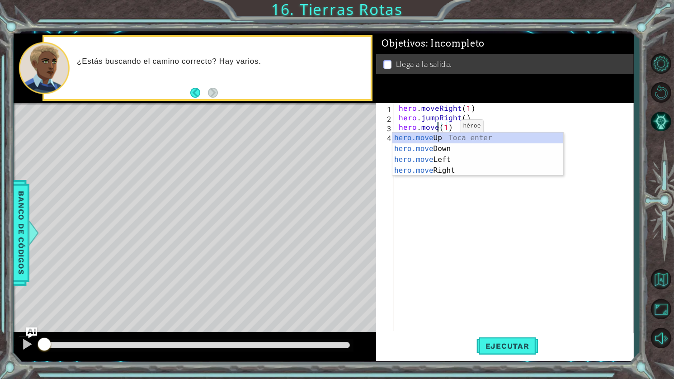
scroll to position [0, 3]
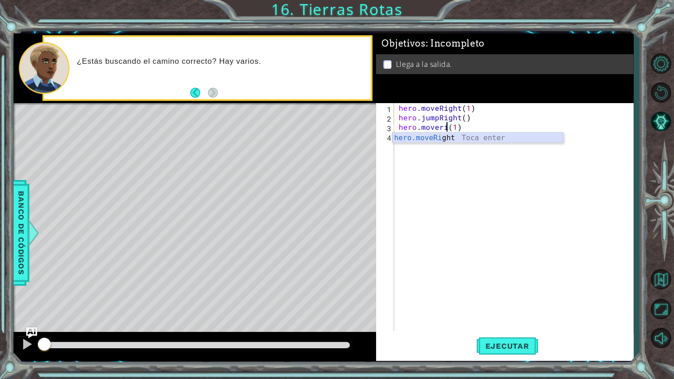
click at [474, 139] on div "hero.moveRi ght Toca enter" at bounding box center [478, 149] width 171 height 33
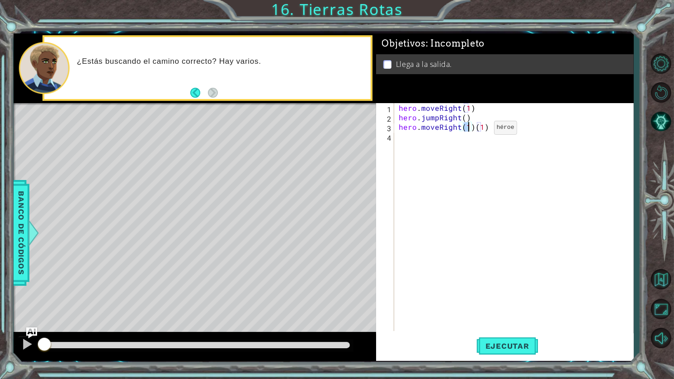
click at [483, 130] on div "hero . moveRight ( 1 ) hero . jumpRight ( ) hero . moveRight ( 1 ) ( 1 )" at bounding box center [516, 226] width 239 height 247
click at [485, 130] on div "hero . moveRight ( 1 ) hero . jumpRight ( ) hero . moveRight ( 1 ) ( 1 )" at bounding box center [516, 226] width 239 height 247
type textarea "hero.moveRight(1)"
click at [416, 145] on div "hero . moveRight ( 1 ) hero . jumpRight ( ) hero . moveRight ( 1 )" at bounding box center [516, 226] width 239 height 247
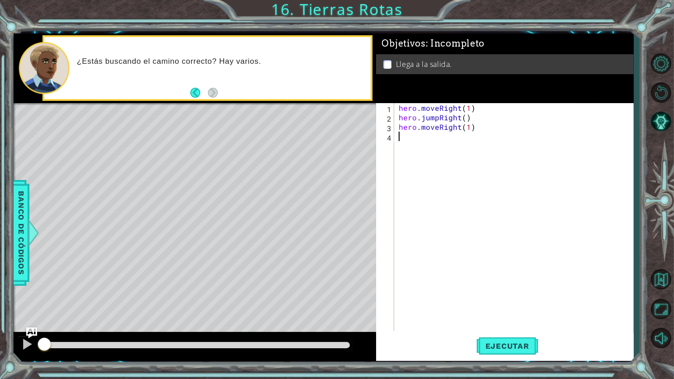
type textarea "h"
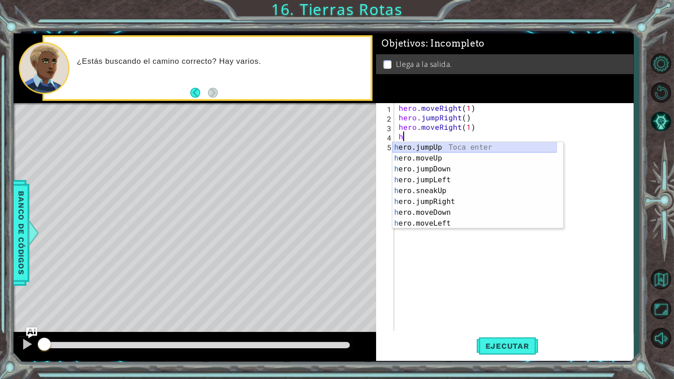
click at [440, 146] on div "h ero.jumpUp Toca enter h ero.moveUp Toca enter h ero.jumpDown Toca enter h ero…" at bounding box center [475, 196] width 165 height 109
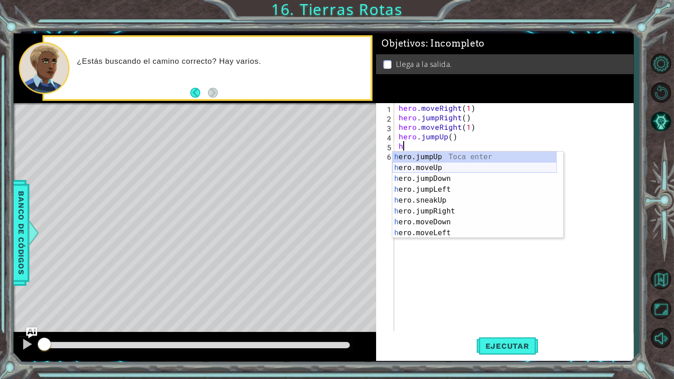
click at [442, 169] on div "h ero.jumpUp Toca enter h ero.moveUp Toca enter h ero.jumpDown Toca enter h ero…" at bounding box center [475, 206] width 165 height 109
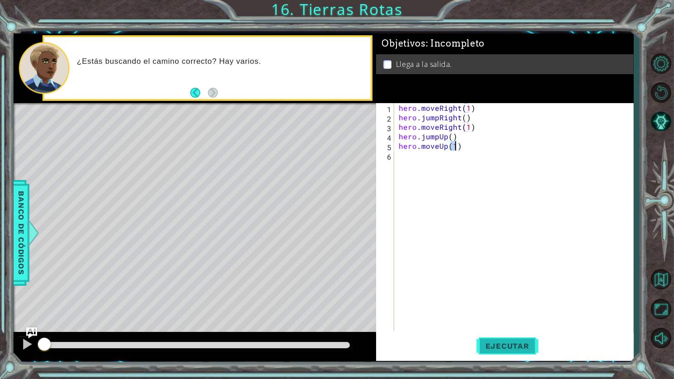
click at [515, 343] on span "Ejecutar" at bounding box center [508, 346] width 62 height 9
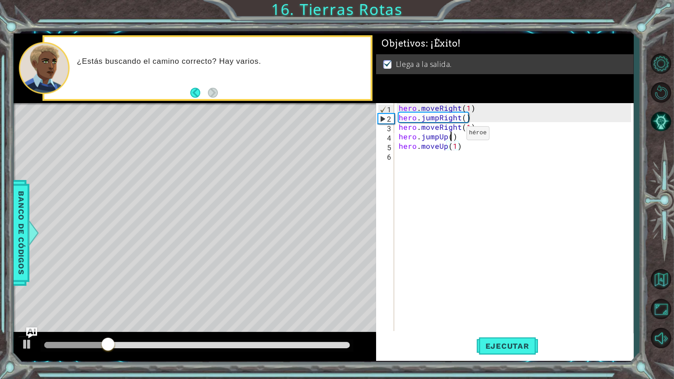
click at [451, 135] on div "hero . moveRight ( 1 ) hero . jumpRight ( ) hero . moveRight ( 1 ) hero . jumpU…" at bounding box center [516, 226] width 239 height 247
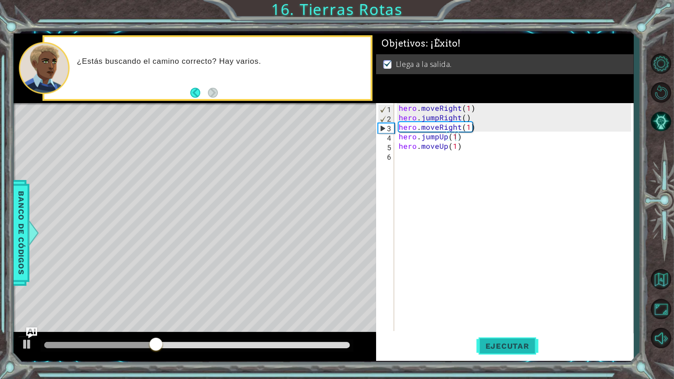
click at [524, 348] on span "Ejecutar" at bounding box center [508, 346] width 62 height 9
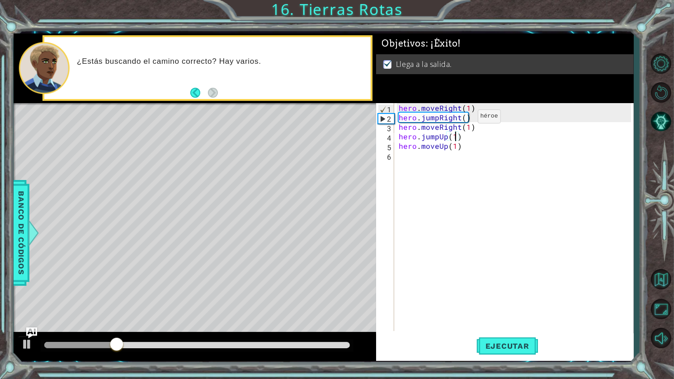
click at [463, 119] on div "hero . moveRight ( 1 ) hero . jumpRight ( ) hero . moveRight ( 1 ) hero . jumpU…" at bounding box center [516, 226] width 239 height 247
type textarea "hero.jumpRight(1)"
click at [504, 342] on span "Ejecutar" at bounding box center [508, 346] width 62 height 9
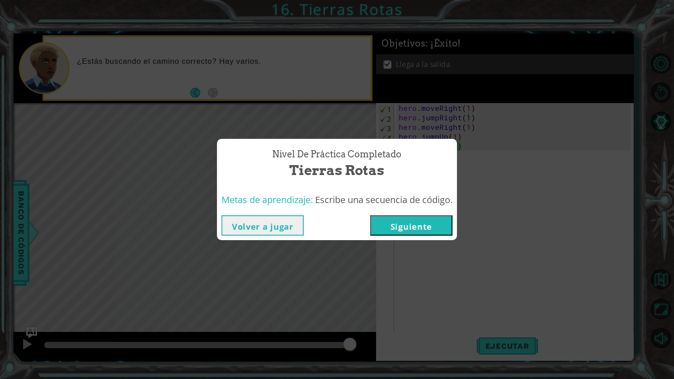
click at [411, 219] on button "Siguiente" at bounding box center [411, 225] width 82 height 20
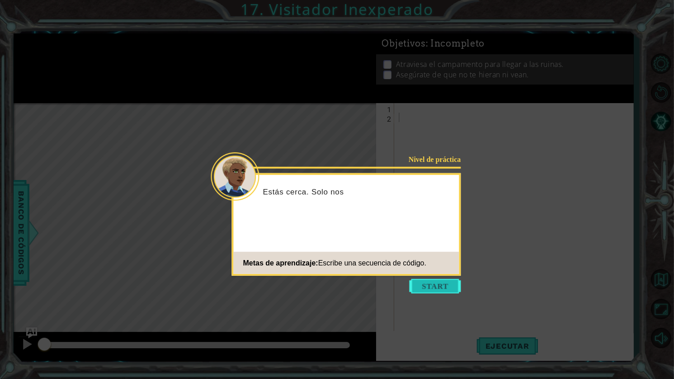
click at [437, 290] on button "Start" at bounding box center [436, 286] width 52 height 14
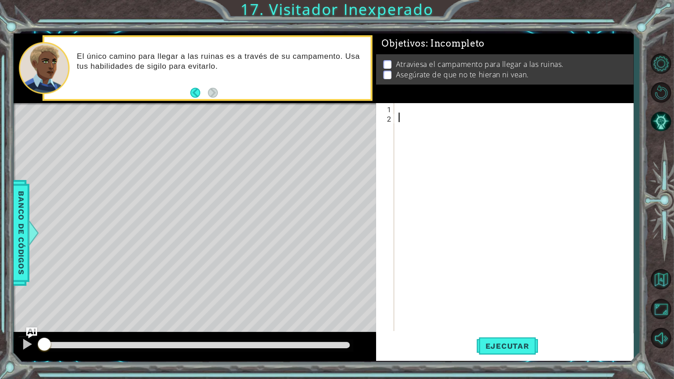
click at [436, 114] on div at bounding box center [516, 226] width 239 height 247
click at [419, 107] on div at bounding box center [516, 226] width 239 height 247
type textarea "h"
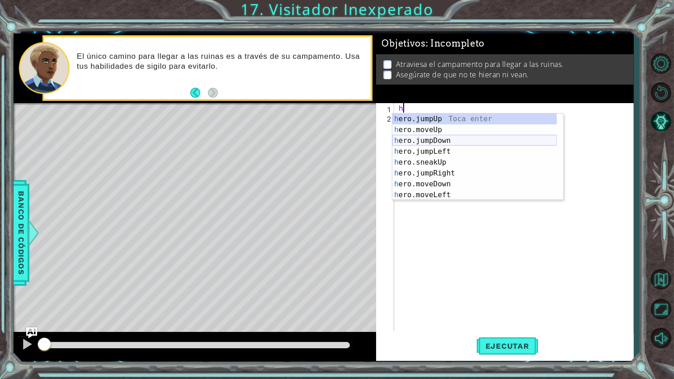
click at [441, 140] on div "h ero.jumpUp Toca enter h ero.moveUp Toca enter h ero.jumpDown Toca enter h ero…" at bounding box center [475, 168] width 165 height 109
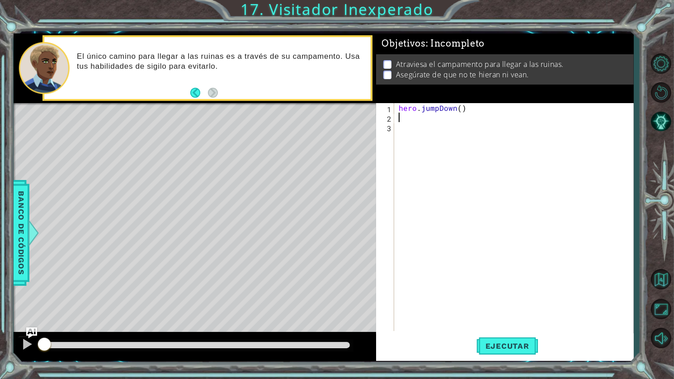
type textarea "h"
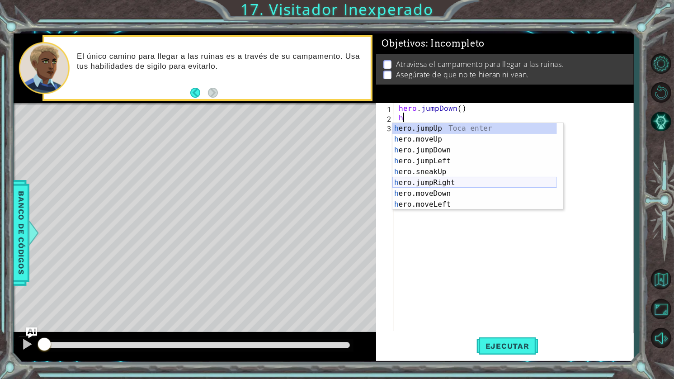
click at [447, 184] on div "h ero.jumpUp Toca enter h ero.moveUp Toca enter h ero.jumpDown Toca enter h ero…" at bounding box center [475, 177] width 165 height 109
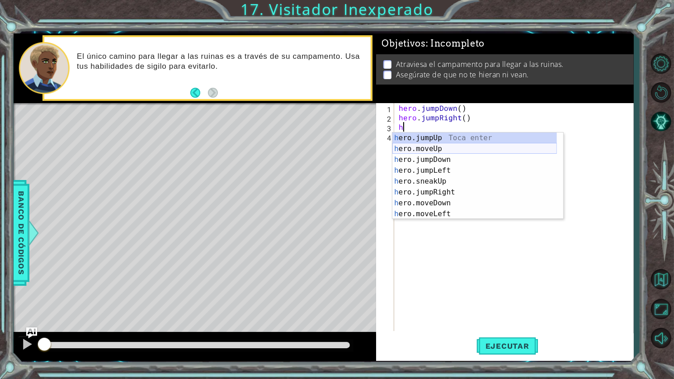
click at [446, 149] on div "h ero.jumpUp Toca enter h ero.moveUp Toca enter h ero.jumpDown Toca enter h ero…" at bounding box center [475, 187] width 165 height 109
type textarea "hero.moveUp(1)"
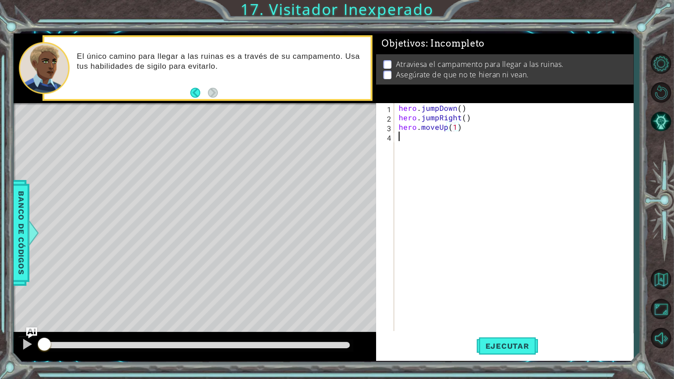
click at [435, 173] on div "hero . jumpDown ( ) hero . jumpRight ( ) hero . moveUp ( 1 )" at bounding box center [516, 226] width 239 height 247
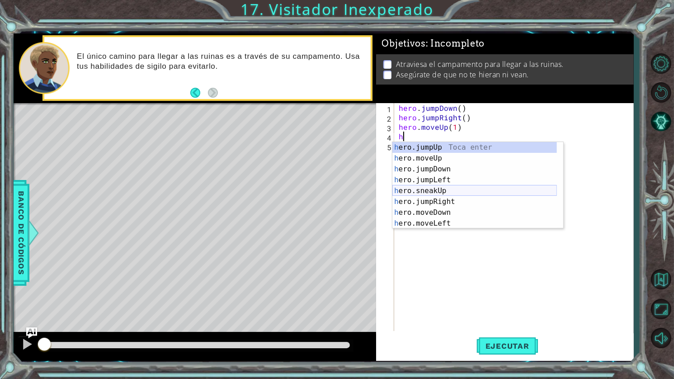
click at [439, 192] on div "h ero.jumpUp Toca enter h ero.moveUp Toca enter h ero.jumpDown Toca enter h ero…" at bounding box center [475, 196] width 165 height 109
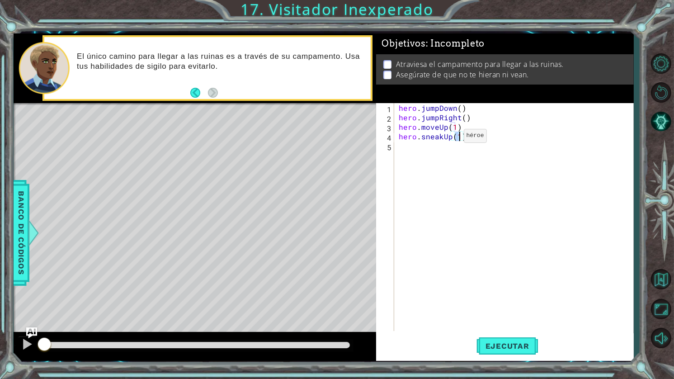
click at [448, 138] on div "hero . jumpDown ( ) hero . jumpRight ( ) hero . moveUp ( 1 ) hero . sneakUp ( 1…" at bounding box center [516, 226] width 239 height 247
click at [451, 137] on div "hero . jumpDown ( ) hero . jumpRight ( ) hero . moveUp ( 1 ) hero . sneakUp ( 1…" at bounding box center [516, 226] width 239 height 247
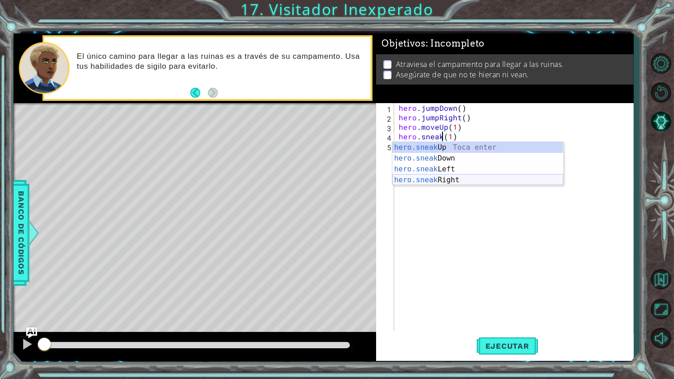
click at [455, 180] on div "hero.sneak Up Toca enter hero.sneak Down Toca enter hero.sneak Left Toca enter …" at bounding box center [478, 174] width 171 height 65
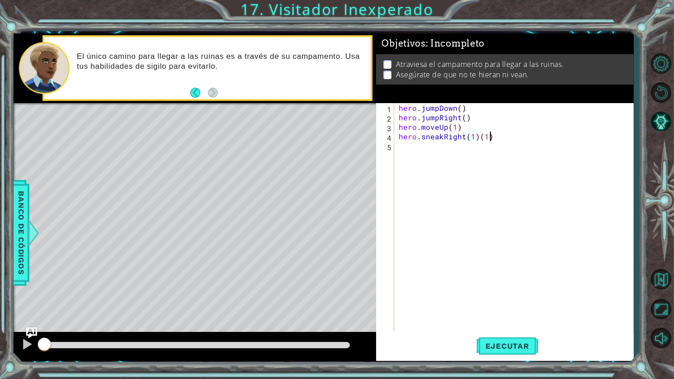
click at [507, 134] on div "hero . jumpDown ( ) hero . jumpRight ( ) hero . moveUp ( 1 ) hero . sneakRight …" at bounding box center [516, 226] width 239 height 247
type textarea "hero.sneakRight(1)"
click at [403, 146] on div "hero . jumpDown ( ) hero . jumpRight ( ) hero . moveUp ( 1 ) hero . sneakRight …" at bounding box center [516, 226] width 239 height 247
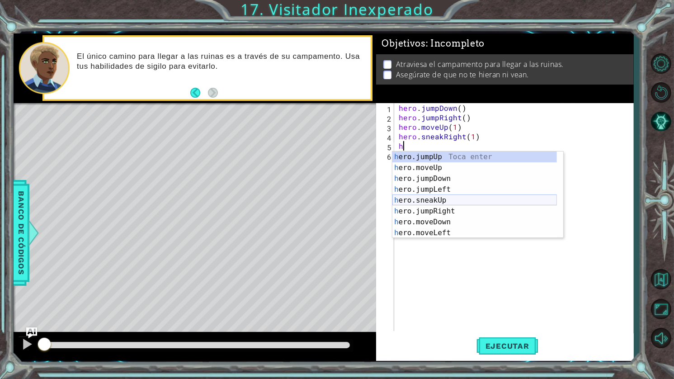
click at [444, 199] on div "h ero.jumpUp Toca enter h ero.moveUp Toca enter h ero.jumpDown Toca enter h ero…" at bounding box center [475, 206] width 165 height 109
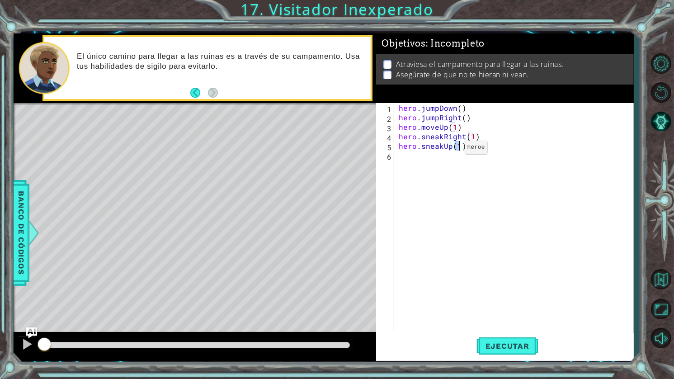
click at [450, 148] on div "hero . jumpDown ( ) hero . jumpRight ( ) hero . moveUp ( 1 ) hero . sneakRight …" at bounding box center [516, 226] width 239 height 247
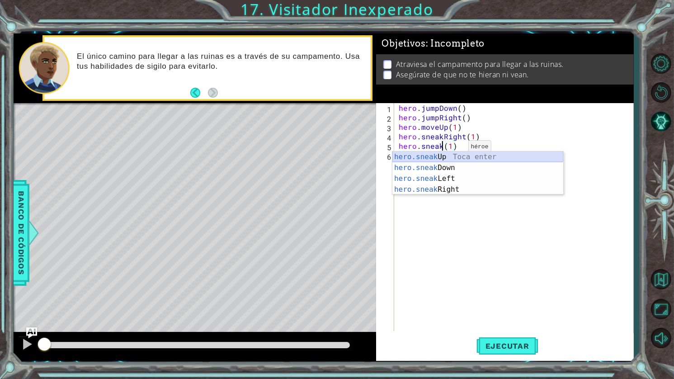
click at [452, 155] on div "hero.sneak Up Toca enter hero.sneak Down Toca enter hero.sneak Left Toca enter …" at bounding box center [478, 184] width 171 height 65
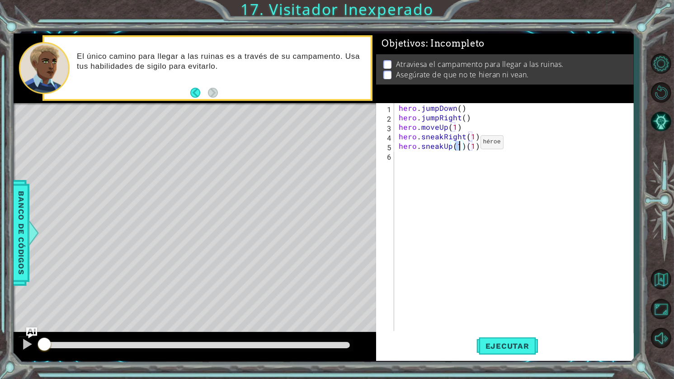
click at [465, 144] on div "hero . jumpDown ( ) hero . jumpRight ( ) hero . moveUp ( 1 ) hero . sneakRight …" at bounding box center [516, 226] width 239 height 247
click at [477, 145] on div "hero . jumpDown ( ) hero . jumpRight ( ) hero . moveUp ( 1 ) hero . sneakRight …" at bounding box center [516, 226] width 239 height 247
type textarea "hero.sneakUp(2)"
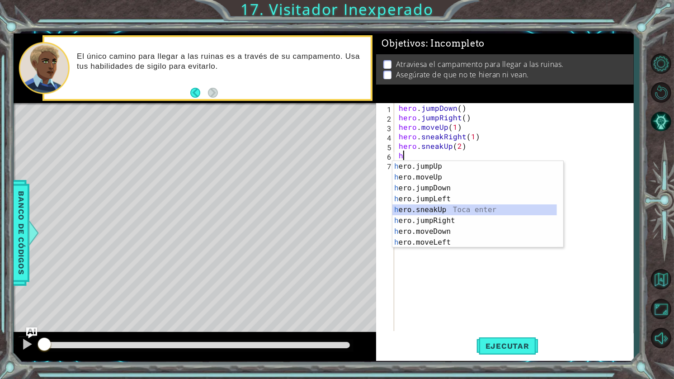
click at [446, 208] on div "h ero.jumpUp Toca enter h ero.moveUp Toca enter h ero.jumpDown Toca enter h ero…" at bounding box center [475, 215] width 165 height 109
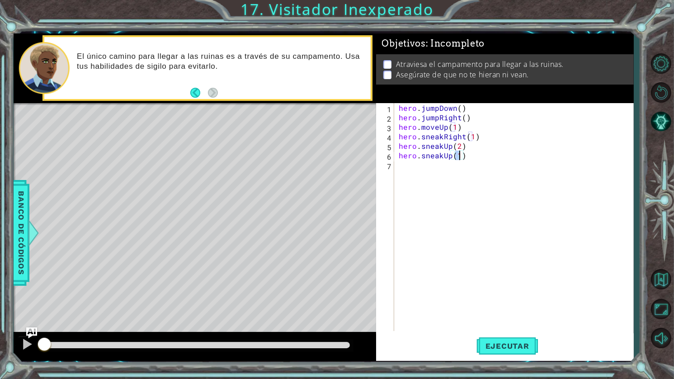
click at [470, 157] on div "hero . jumpDown ( ) hero . jumpRight ( ) hero . moveUp ( 1 ) hero . sneakRight …" at bounding box center [516, 226] width 239 height 247
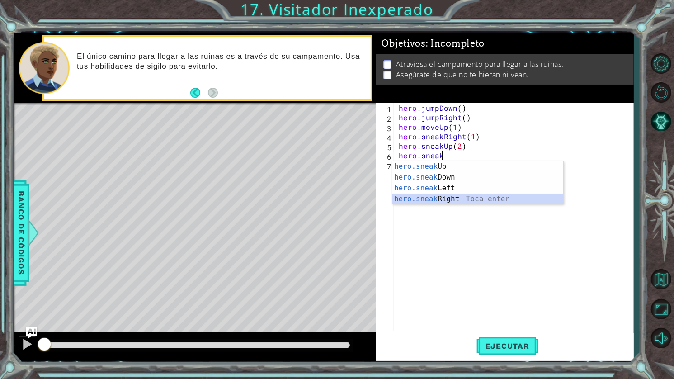
click at [451, 196] on div "hero.sneak Up Toca enter hero.sneak Down Toca enter hero.sneak Left Toca enter …" at bounding box center [478, 193] width 171 height 65
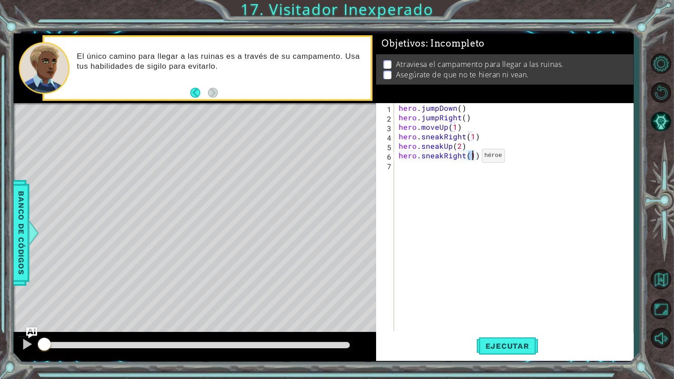
type textarea "hero.sneakRight(2)"
click at [434, 166] on div "hero . jumpDown ( ) hero . jumpRight ( ) hero . moveUp ( 1 ) hero . sneakRight …" at bounding box center [516, 226] width 239 height 247
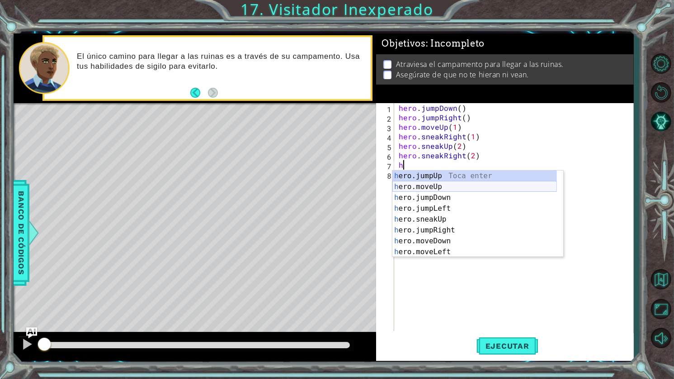
click at [446, 185] on div "h ero.jumpUp Toca enter h ero.moveUp Toca enter h ero.jumpDown Toca enter h ero…" at bounding box center [475, 225] width 165 height 109
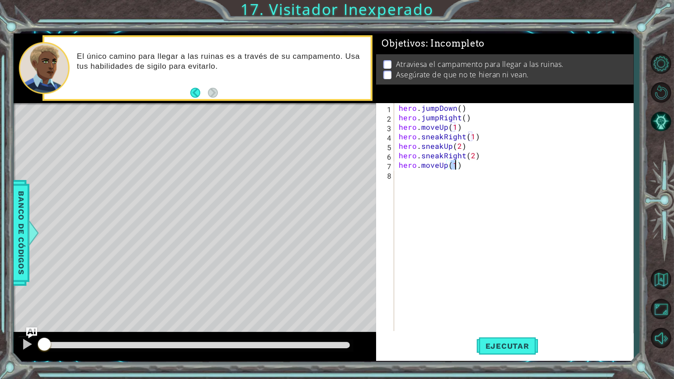
click at [468, 166] on div "hero . jumpDown ( ) hero . jumpRight ( ) hero . moveUp ( 1 ) hero . sneakRight …" at bounding box center [516, 226] width 239 height 247
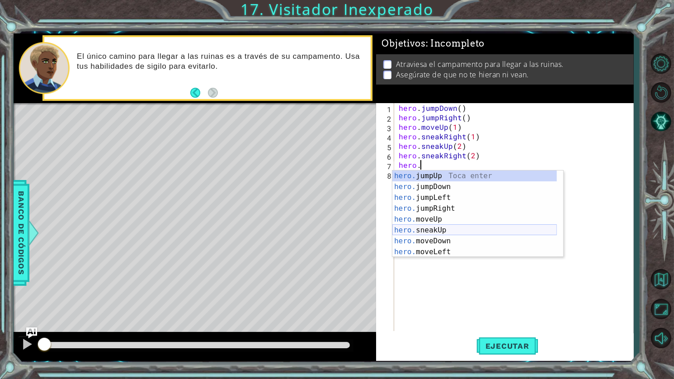
click at [444, 230] on div "hero. jumpUp Toca enter hero. jumpDown Toca enter hero. jumpLeft Toca enter her…" at bounding box center [475, 225] width 165 height 109
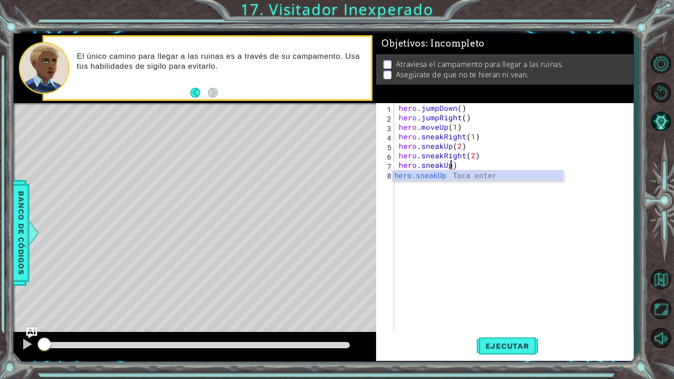
click at [460, 166] on div "hero . jumpDown ( ) hero . jumpRight ( ) hero . moveUp ( 1 ) hero . sneakRight …" at bounding box center [516, 226] width 239 height 247
click at [455, 188] on div "hero.sneak Up Toca enter hero.sneak Down Toca enter hero.sneak Left Toca enter …" at bounding box center [478, 203] width 171 height 65
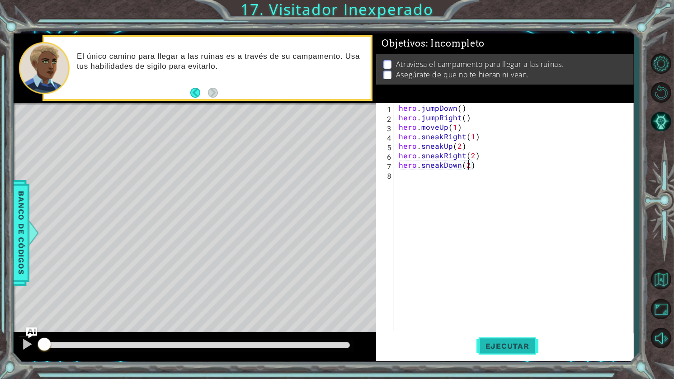
type textarea "hero.sneakDown(2)"
click at [517, 342] on span "Ejecutar" at bounding box center [508, 346] width 62 height 9
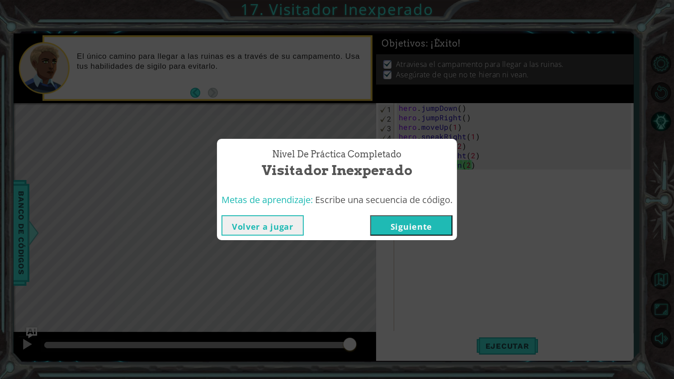
click at [441, 223] on button "Siguiente" at bounding box center [411, 225] width 82 height 20
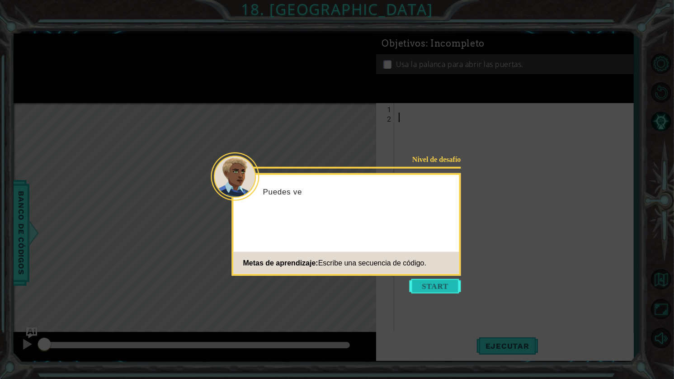
click at [439, 288] on button "Start" at bounding box center [436, 286] width 52 height 14
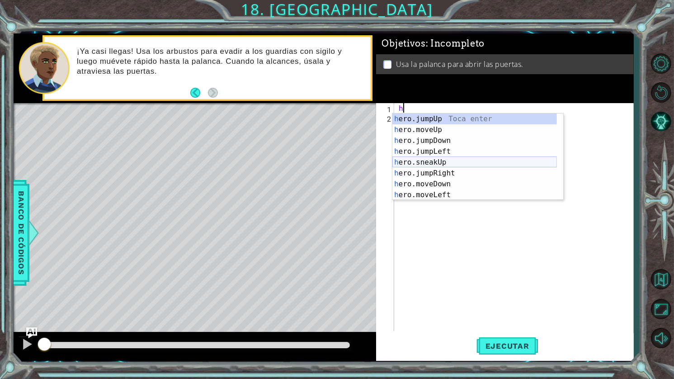
click at [445, 161] on div "h ero.jumpUp Toca enter h ero.moveUp Toca enter h ero.jumpDown Toca enter h ero…" at bounding box center [475, 168] width 165 height 109
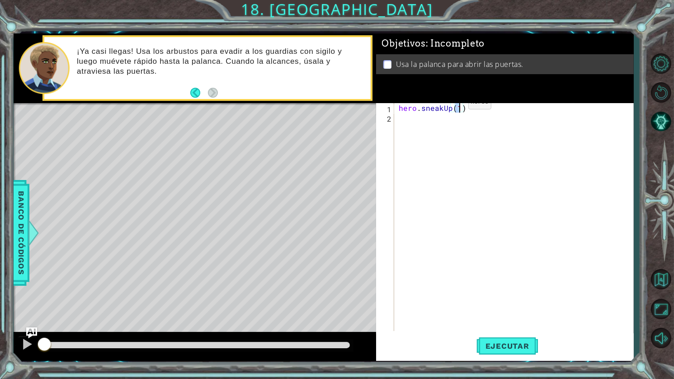
click at [453, 105] on div "hero . sneakUp ( 1 )" at bounding box center [514, 217] width 234 height 228
click at [450, 110] on div "hero . sneakUp ( 1 )" at bounding box center [516, 226] width 239 height 247
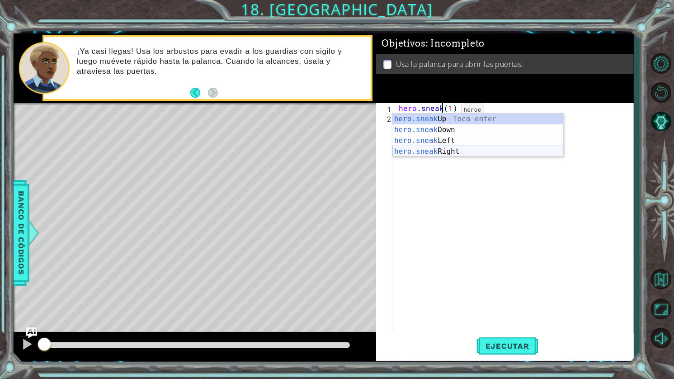
click at [457, 151] on div "hero.sneak Up Toca enter hero.sneak Down Toca enter hero.sneak Left Toca enter …" at bounding box center [478, 146] width 171 height 65
type textarea "hero.sneakRight(1)(1)"
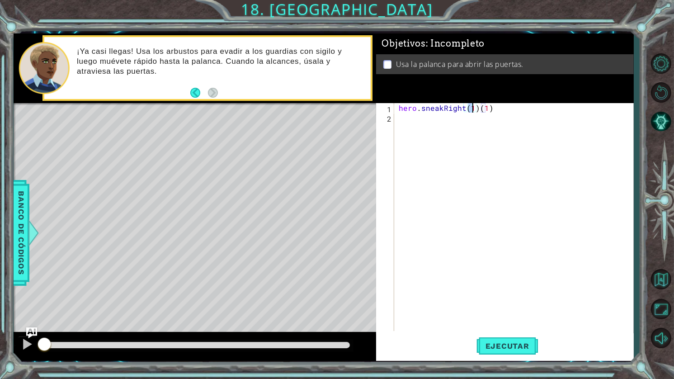
click at [467, 118] on div "hero . sneakRight ( 1 ) ( 1 )" at bounding box center [516, 226] width 239 height 247
click at [488, 109] on div "hero . sneakRight ( 1 ) ( 1 )" at bounding box center [516, 226] width 239 height 247
type textarea "hero.sneakRight(1)"
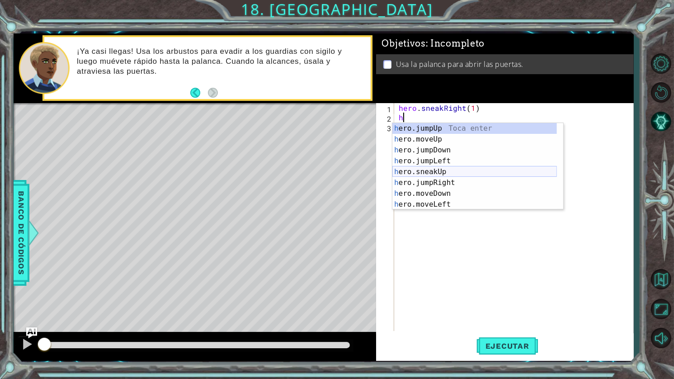
click at [447, 174] on div "h ero.jumpUp Toca enter h ero.moveUp Toca enter h ero.jumpDown Toca enter h ero…" at bounding box center [475, 177] width 165 height 109
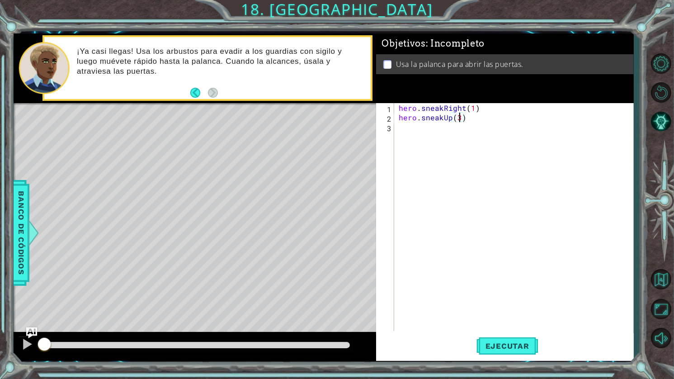
type textarea "hero.sneakUp(2)"
click at [434, 135] on div "hero . sneakRight ( 1 ) hero . sneakUp ( 2 )" at bounding box center [516, 226] width 239 height 247
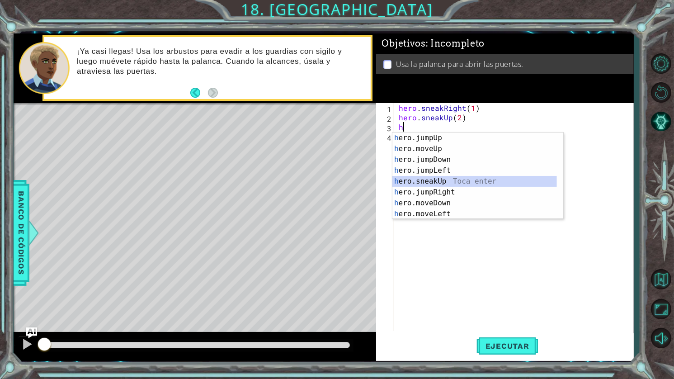
click at [446, 184] on div "h ero.jumpUp Toca enter h ero.moveUp Toca enter h ero.jumpDown Toca enter h ero…" at bounding box center [475, 187] width 165 height 109
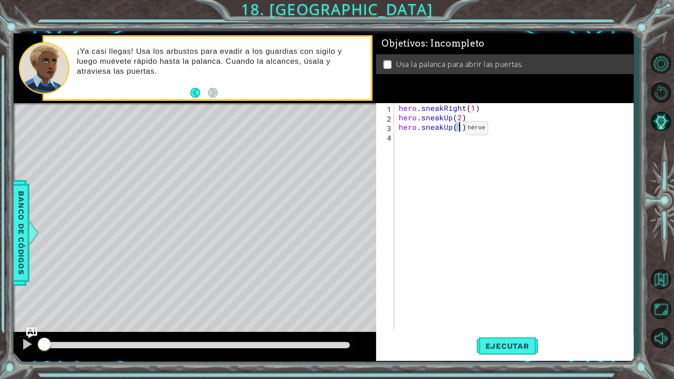
click at [450, 130] on div "hero . sneakRight ( 1 ) hero . sneakUp ( 2 ) hero . sneakUp ( 1 )" at bounding box center [516, 226] width 239 height 247
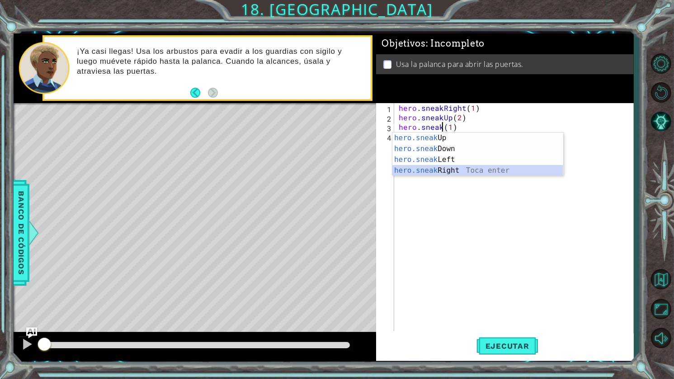
click at [446, 169] on div "hero.sneak Up Toca enter hero.sneak Down Toca enter hero.sneak Left Toca enter …" at bounding box center [478, 165] width 171 height 65
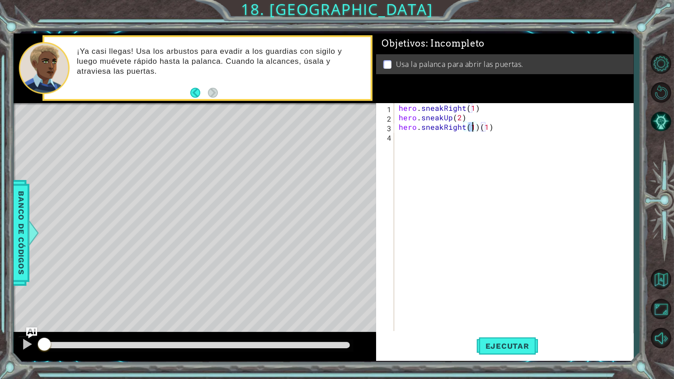
click at [492, 123] on div "hero . sneakRight ( 1 ) hero . sneakUp ( 2 ) hero . sneakRight ( 1 ) ( 1 )" at bounding box center [516, 226] width 239 height 247
type textarea "hero.sneakRight(1)"
click at [433, 135] on div "hero . sneakRight ( 1 ) hero . sneakUp ( 2 ) hero . sneakRight ( 1 )" at bounding box center [516, 226] width 239 height 247
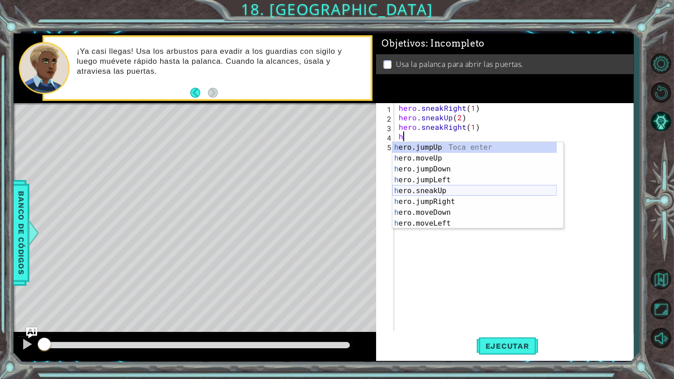
click at [450, 191] on div "h ero.jumpUp Toca enter h ero.moveUp Toca enter h ero.jumpDown Toca enter h ero…" at bounding box center [475, 196] width 165 height 109
type textarea "hero.sneakUp(1)"
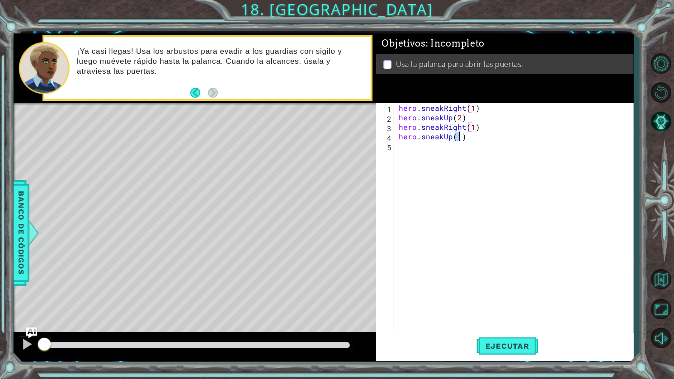
click at [468, 139] on div "hero . sneakRight ( 1 ) hero . sneakUp ( 2 ) hero . sneakRight ( 1 ) hero . sne…" at bounding box center [516, 226] width 239 height 247
click at [408, 146] on div "hero . sneakRight ( 1 ) hero . sneakUp ( 2 ) hero . sneakRight ( 1 ) hero . sne…" at bounding box center [516, 226] width 239 height 247
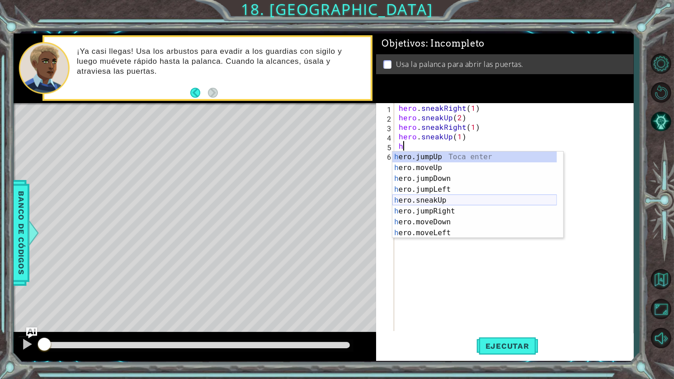
click at [441, 204] on div "h ero.jumpUp Toca enter h ero.moveUp Toca enter h ero.jumpDown Toca enter h ero…" at bounding box center [475, 206] width 165 height 109
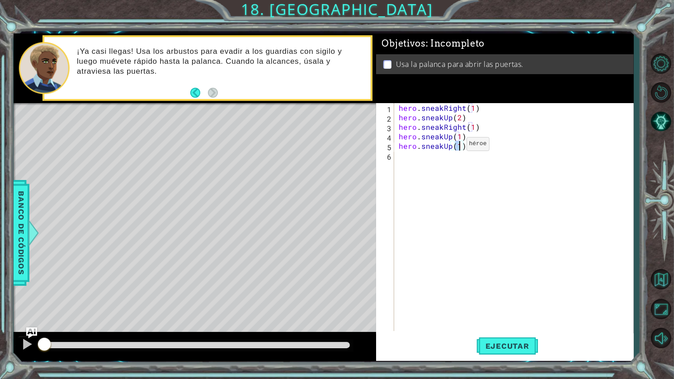
click at [451, 146] on div "hero . sneakRight ( 1 ) hero . sneakUp ( 2 ) hero . sneakRight ( 1 ) hero . sne…" at bounding box center [516, 226] width 239 height 247
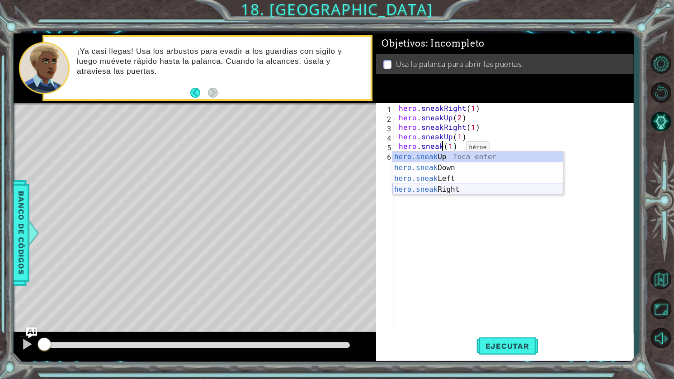
click at [449, 191] on div "hero.sneak Up Toca enter hero.sneak Down Toca enter hero.sneak Left Toca enter …" at bounding box center [478, 184] width 171 height 65
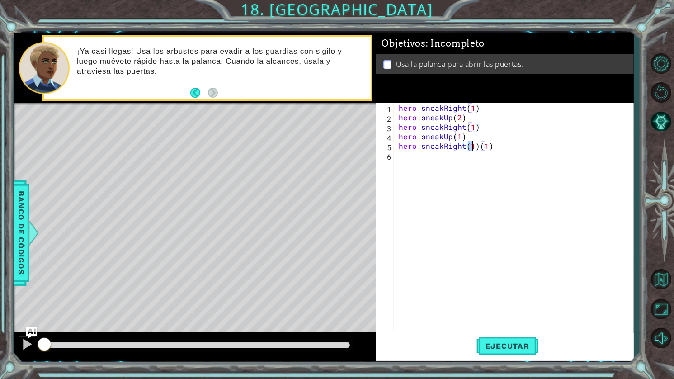
click at [486, 145] on div "hero . sneakRight ( 1 ) hero . sneakUp ( 2 ) hero . sneakRight ( 1 ) hero . sne…" at bounding box center [516, 226] width 239 height 247
click at [493, 146] on div "hero . sneakRight ( 1 ) hero . sneakUp ( 2 ) hero . sneakRight ( 1 ) hero . sne…" at bounding box center [516, 226] width 239 height 247
type textarea "hero.sneakRight(1)"
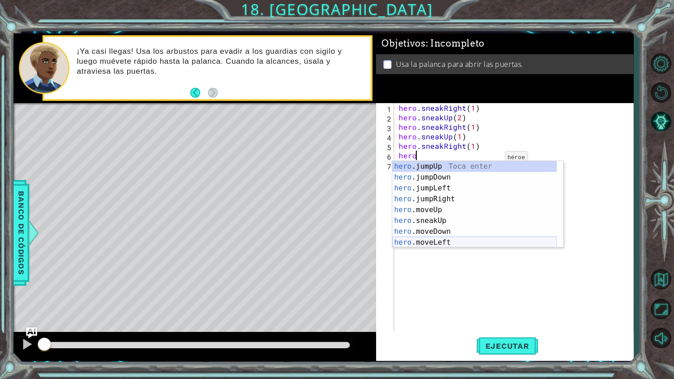
click at [441, 242] on div "hero .jumpUp Toca enter hero .jumpDown Toca enter hero .jumpLeft Toca enter her…" at bounding box center [475, 215] width 165 height 109
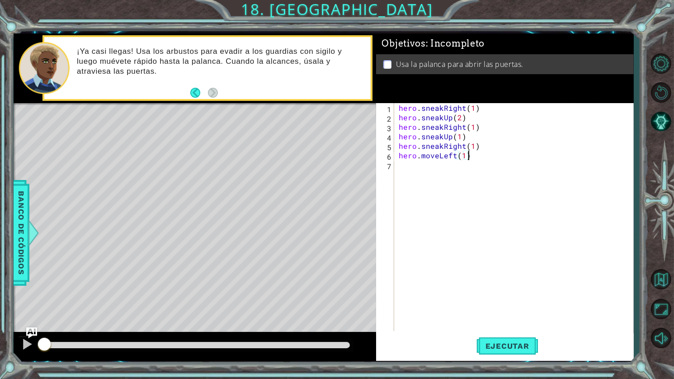
click at [469, 156] on div "hero . sneakRight ( 1 ) hero . sneakUp ( 2 ) hero . sneakRight ( 1 ) hero . sne…" at bounding box center [516, 226] width 239 height 247
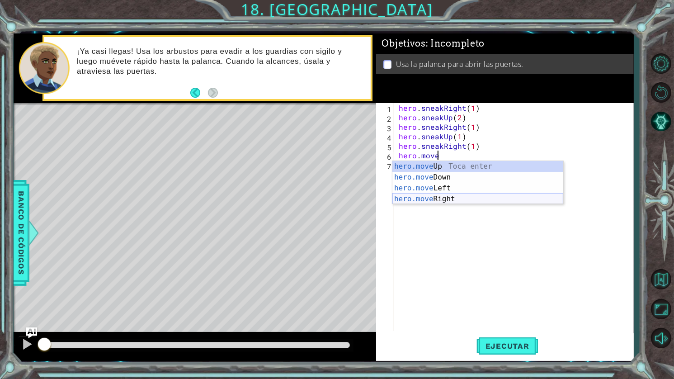
click at [455, 198] on div "hero.move Up Toca enter hero.move Down Toca enter hero.move Left Toca enter her…" at bounding box center [478, 193] width 171 height 65
type textarea "hero.moveRight(1)"
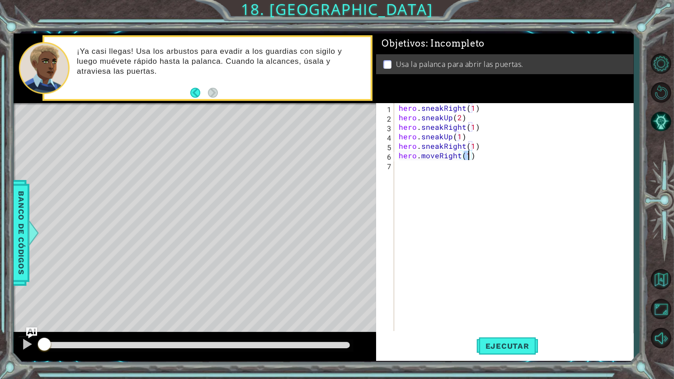
click at [422, 166] on div "hero . sneakRight ( 1 ) hero . sneakUp ( 2 ) hero . sneakRight ( 1 ) hero . sne…" at bounding box center [516, 226] width 239 height 247
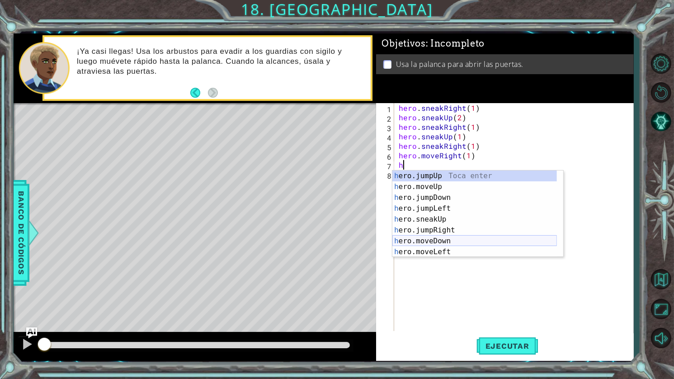
click at [444, 237] on div "h ero.jumpUp Toca enter h ero.moveUp Toca enter h ero.jumpDown Toca enter h ero…" at bounding box center [475, 225] width 165 height 109
type textarea "hero.moveDown(1)"
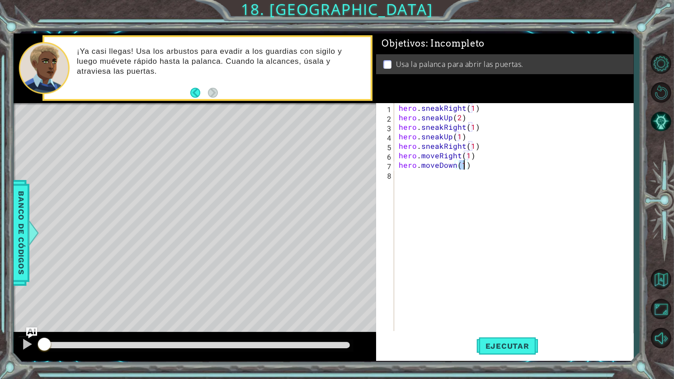
click at [415, 189] on div "hero . sneakRight ( 1 ) hero . sneakUp ( 2 ) hero . sneakRight ( 1 ) hero . sne…" at bounding box center [516, 226] width 239 height 247
type textarea "h"
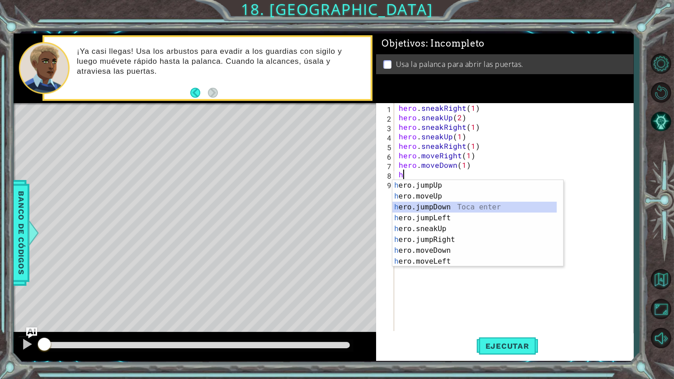
click at [450, 205] on div "h ero.jumpUp Toca enter h ero.moveUp Toca enter h ero.jumpDown Toca enter h ero…" at bounding box center [475, 234] width 165 height 109
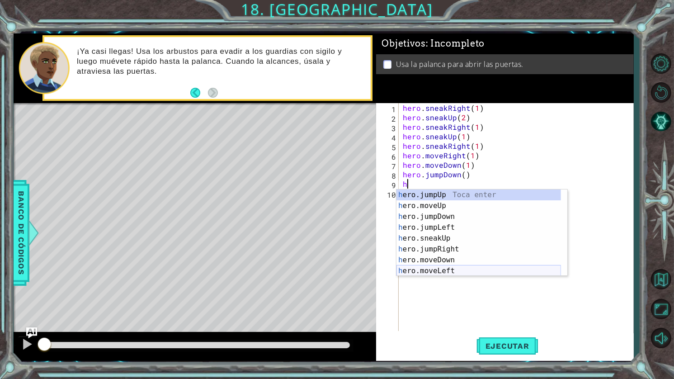
click at [439, 270] on div "h ero.jumpUp Toca enter h ero.moveUp Toca enter h ero.jumpDown Toca enter h ero…" at bounding box center [479, 244] width 165 height 109
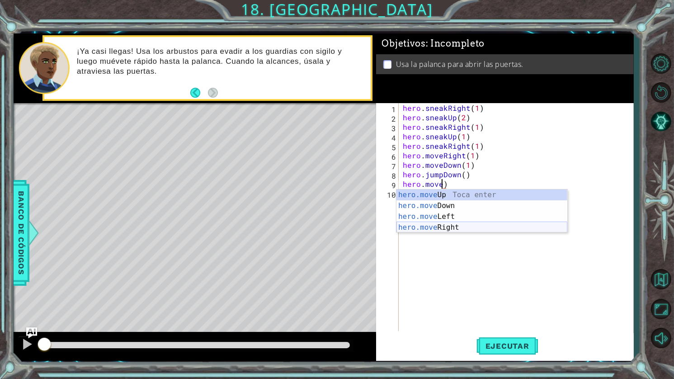
click at [452, 228] on div "hero.move Up Toca enter hero.move Down Toca enter hero.move Left Toca enter her…" at bounding box center [482, 222] width 171 height 65
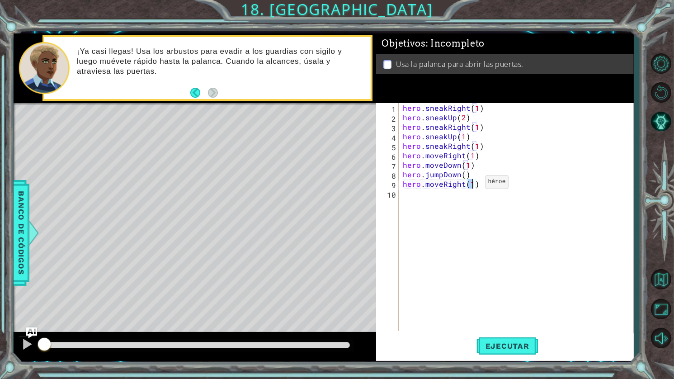
click at [475, 184] on div "hero . sneakRight ( 1 ) hero . sneakUp ( 2 ) hero . sneakRight ( 1 ) hero . sne…" at bounding box center [516, 217] width 230 height 228
type textarea "hero.moveRight(2)"
click at [443, 198] on div "hero . sneakRight ( 1 ) hero . sneakUp ( 2 ) hero . sneakRight ( 1 ) hero . sne…" at bounding box center [518, 226] width 235 height 247
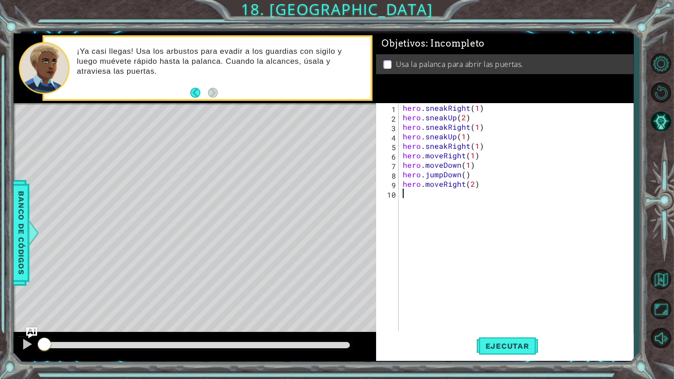
type textarea "h"
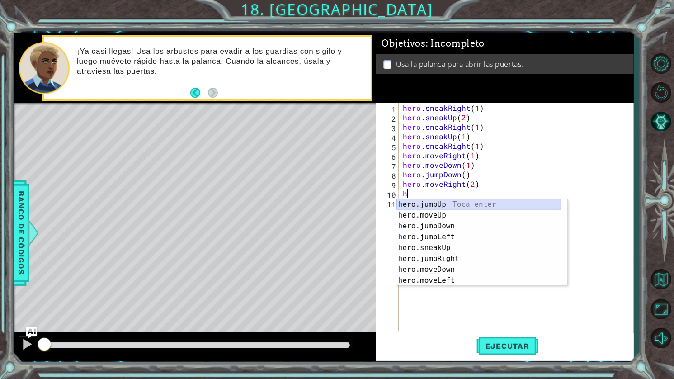
click at [448, 205] on div "h ero.jumpUp Toca enter h ero.moveUp Toca enter h ero.jumpDown Toca enter h ero…" at bounding box center [479, 253] width 165 height 109
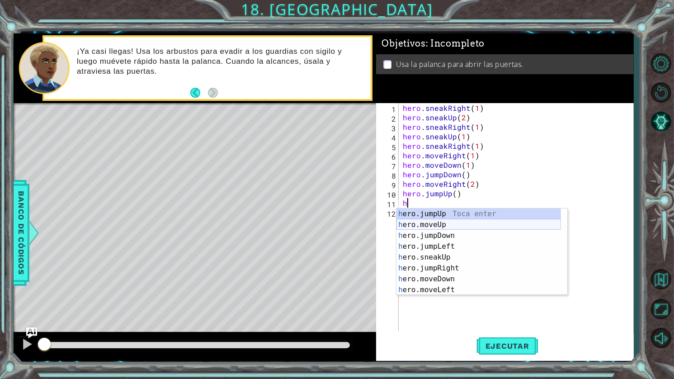
click at [442, 222] on div "h ero.jumpUp Toca enter h ero.moveUp Toca enter h ero.jumpDown Toca enter h ero…" at bounding box center [479, 263] width 165 height 109
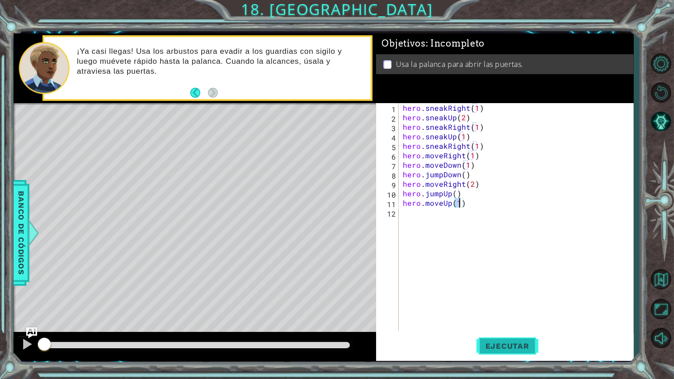
type textarea "hero.moveUp(1)"
click at [501, 348] on span "Ejecutar" at bounding box center [508, 346] width 62 height 9
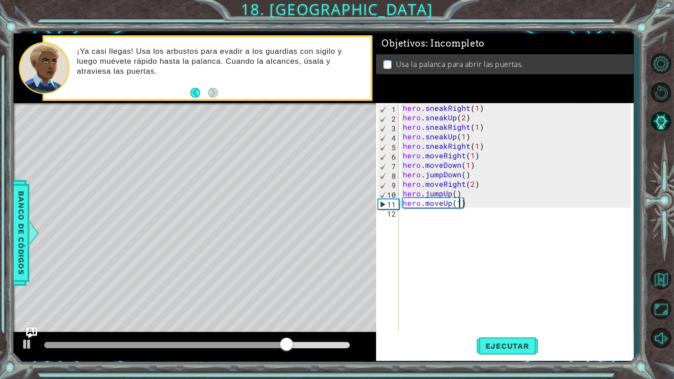
click at [433, 222] on div "hero . sneakRight ( 1 ) hero . sneakUp ( 2 ) hero . sneakRight ( 1 ) hero . sne…" at bounding box center [518, 226] width 235 height 247
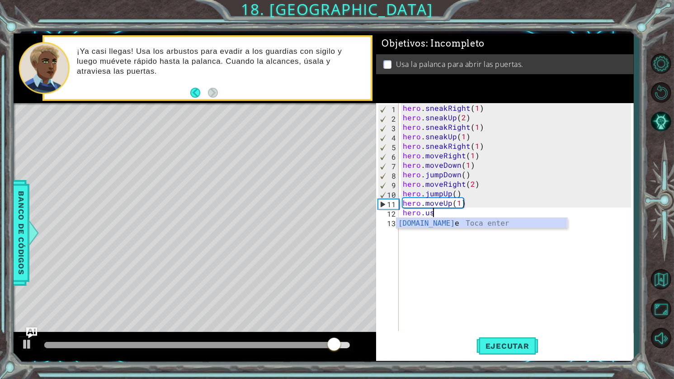
scroll to position [0, 1]
click at [445, 226] on div "hero.use Toca enter" at bounding box center [482, 234] width 171 height 33
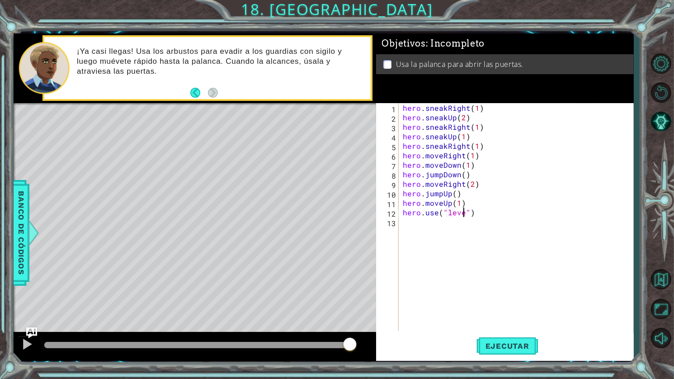
type textarea "hero.use("lever")"
click at [497, 220] on div "hero . sneakRight ( 1 ) hero . sneakUp ( 2 ) hero . sneakRight ( 1 ) hero . sne…" at bounding box center [518, 226] width 235 height 247
click at [506, 346] on span "Ejecutar" at bounding box center [508, 346] width 62 height 9
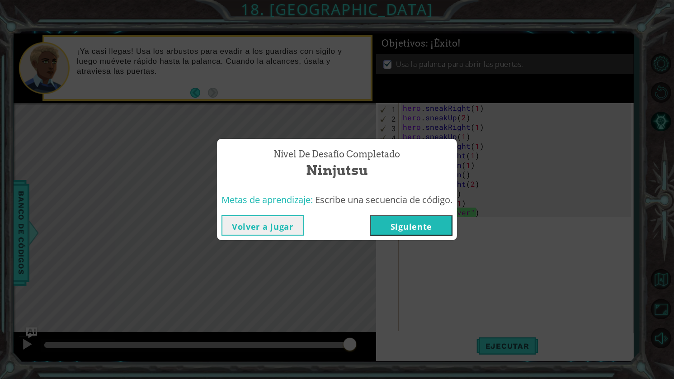
click at [432, 232] on button "Siguiente" at bounding box center [411, 225] width 82 height 20
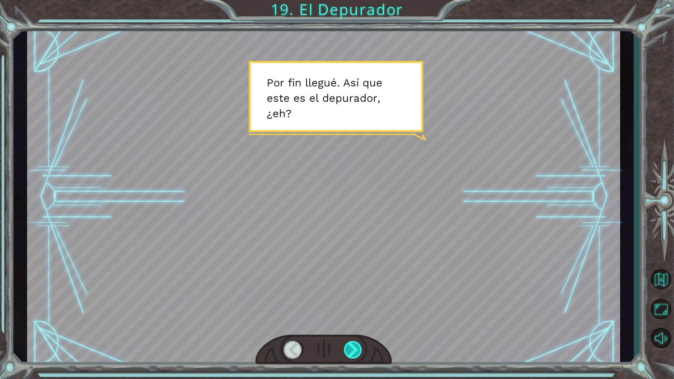
click at [349, 344] on div at bounding box center [353, 350] width 19 height 18
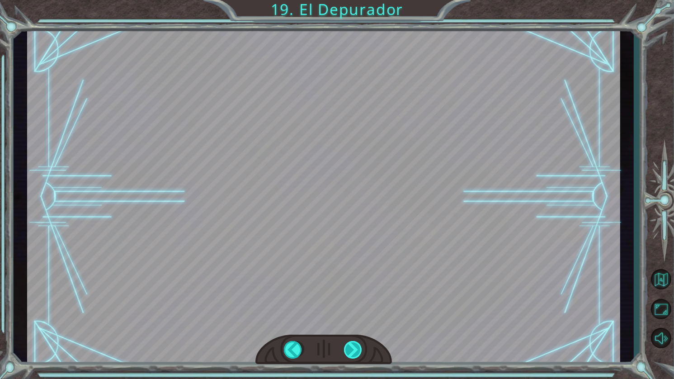
click at [352, 346] on div at bounding box center [353, 350] width 19 height 18
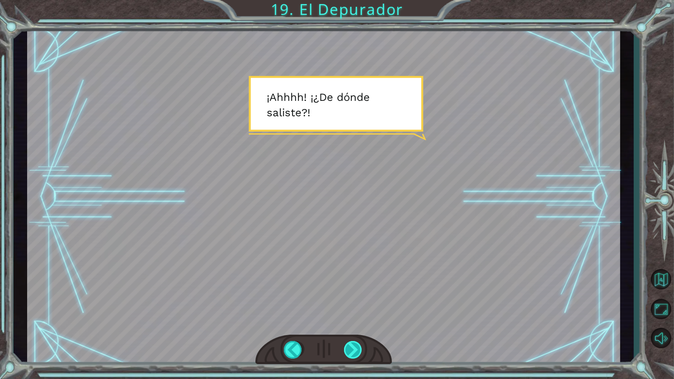
click at [352, 346] on div at bounding box center [353, 350] width 19 height 18
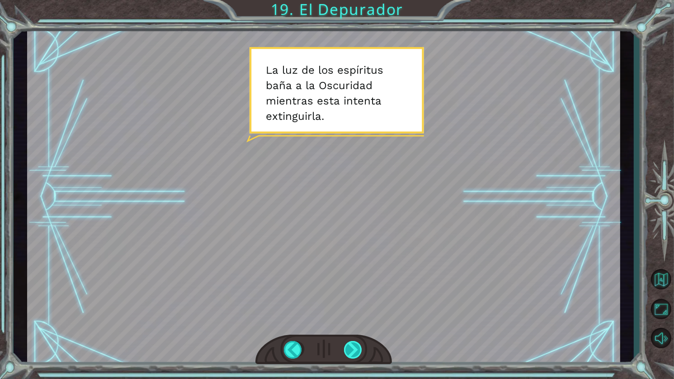
click at [352, 346] on div at bounding box center [353, 350] width 19 height 18
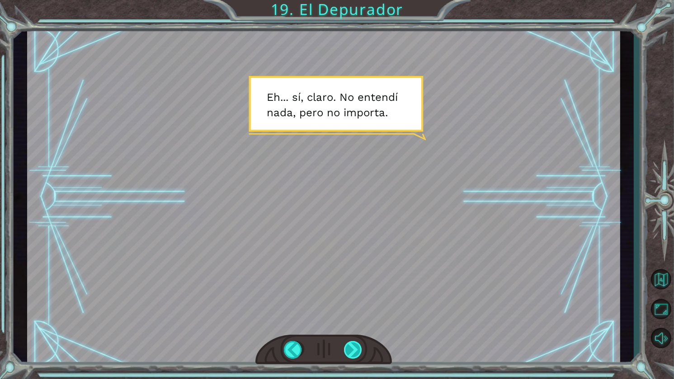
click at [352, 346] on div at bounding box center [353, 350] width 19 height 18
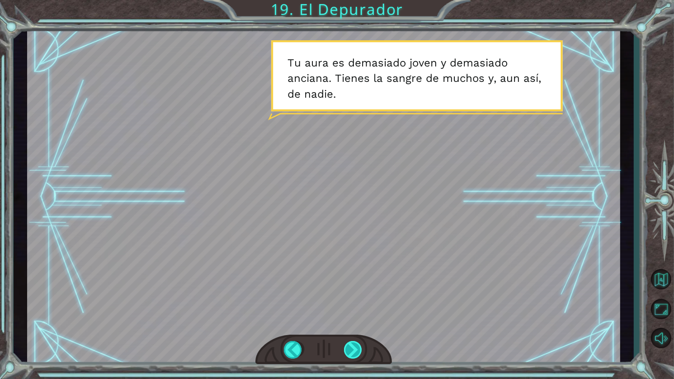
click at [352, 346] on div at bounding box center [353, 350] width 19 height 18
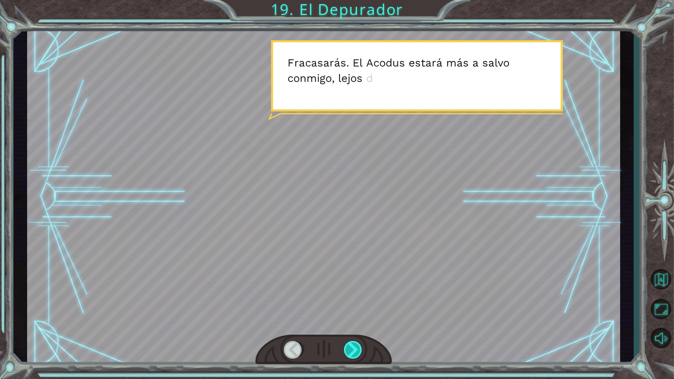
click at [352, 346] on div at bounding box center [353, 350] width 19 height 18
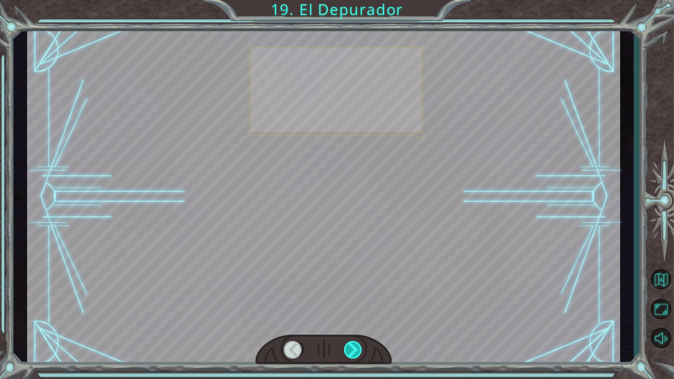
click at [352, 346] on div at bounding box center [353, 350] width 19 height 18
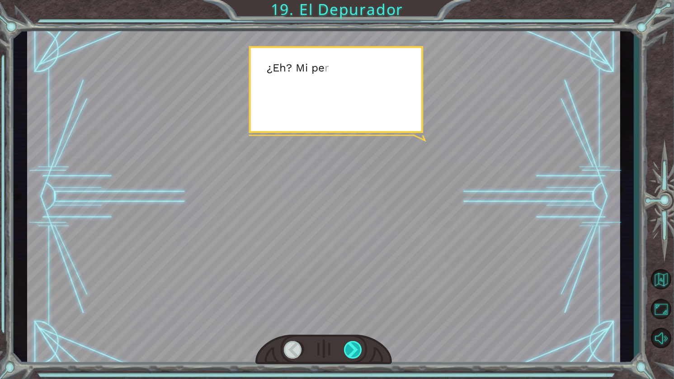
click at [352, 346] on div at bounding box center [353, 350] width 19 height 18
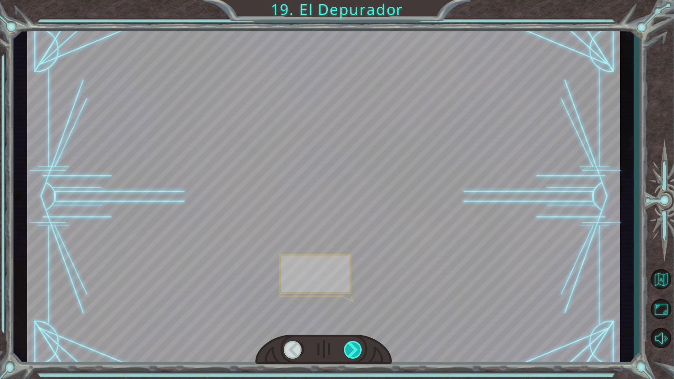
click at [352, 346] on div at bounding box center [353, 350] width 19 height 18
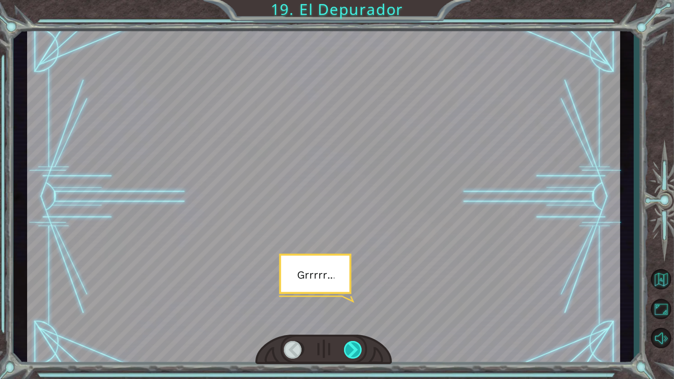
click at [352, 346] on div at bounding box center [353, 350] width 19 height 18
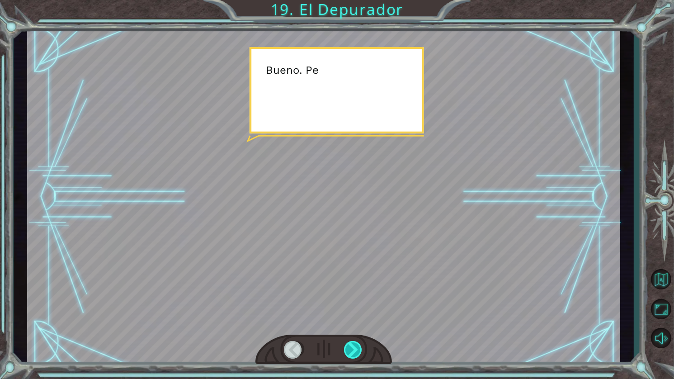
click at [352, 346] on div at bounding box center [353, 350] width 19 height 18
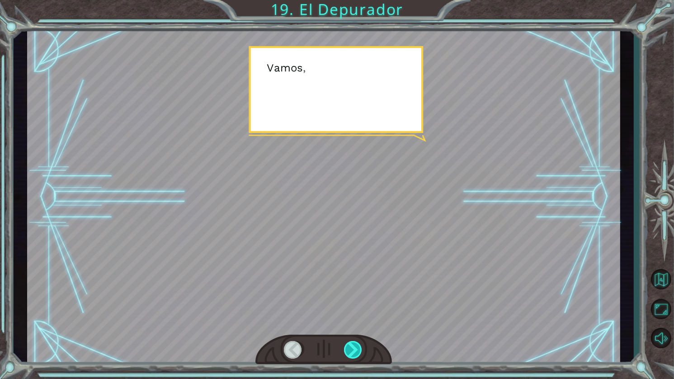
click at [352, 346] on div at bounding box center [353, 350] width 19 height 18
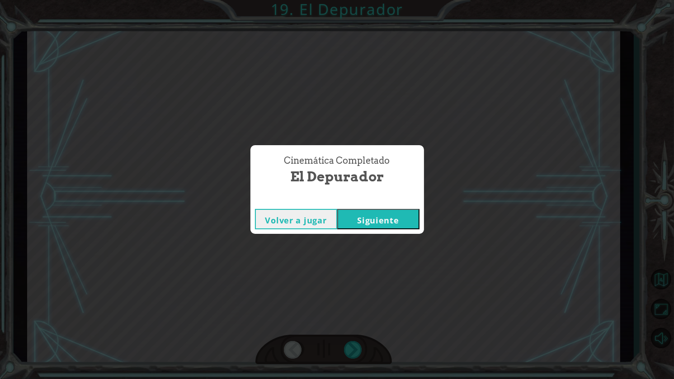
click at [368, 221] on button "Siguiente" at bounding box center [378, 219] width 82 height 20
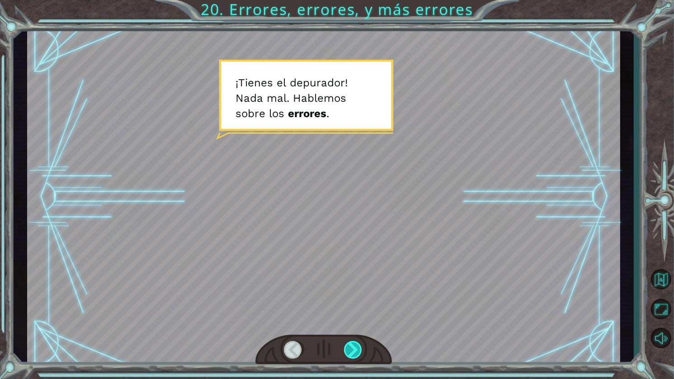
click at [356, 347] on div at bounding box center [353, 350] width 19 height 18
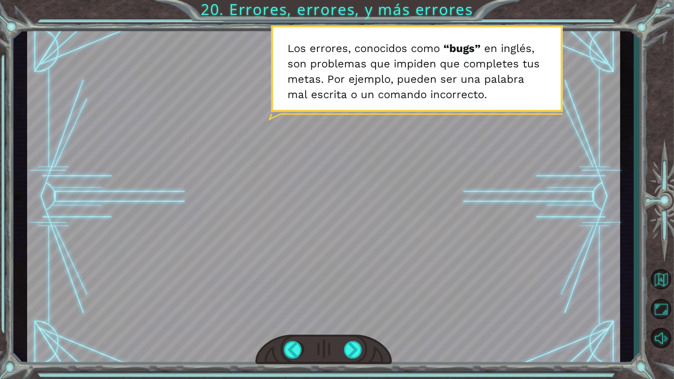
drag, startPoint x: 324, startPoint y: 361, endPoint x: 307, endPoint y: 383, distance: 28.0
click at [307, 379] on html "Temporary Text ¡ T i e n e s e l d e p u r a d o r ! N [PERSON_NAME] . H a b l …" at bounding box center [337, 189] width 674 height 379
click at [358, 345] on div at bounding box center [353, 350] width 19 height 18
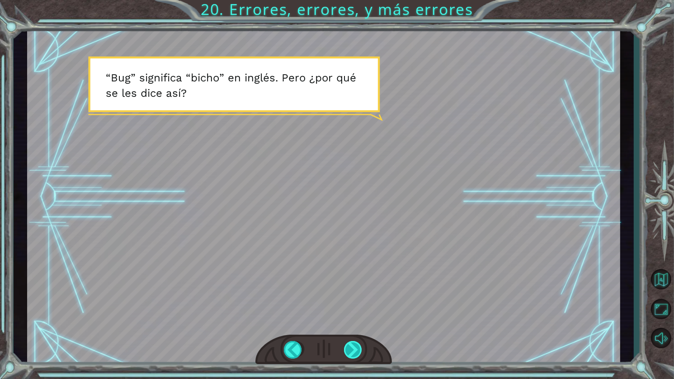
click at [354, 348] on div at bounding box center [353, 350] width 19 height 18
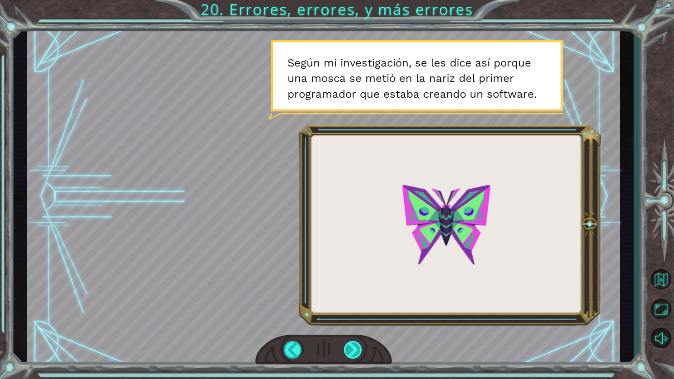
click at [350, 347] on div at bounding box center [353, 350] width 19 height 18
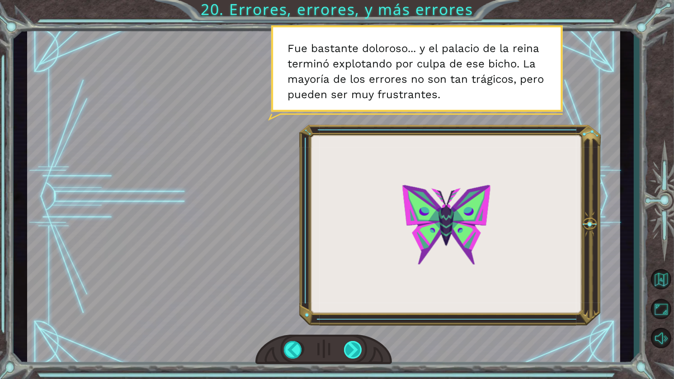
click at [347, 347] on div at bounding box center [353, 350] width 19 height 18
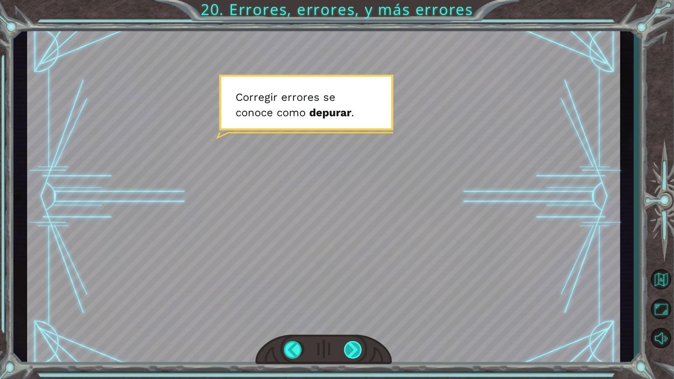
click at [355, 352] on div at bounding box center [353, 350] width 19 height 18
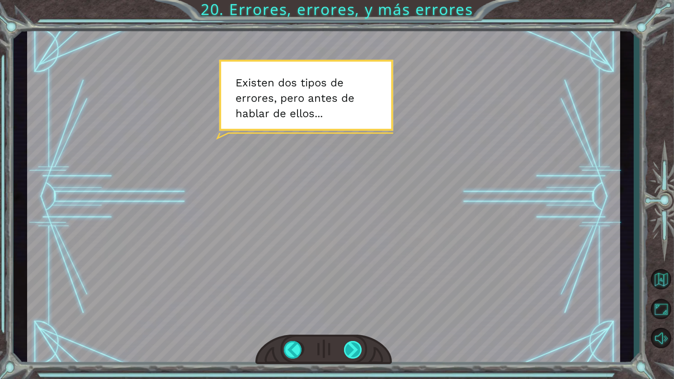
click at [356, 349] on div at bounding box center [353, 350] width 19 height 18
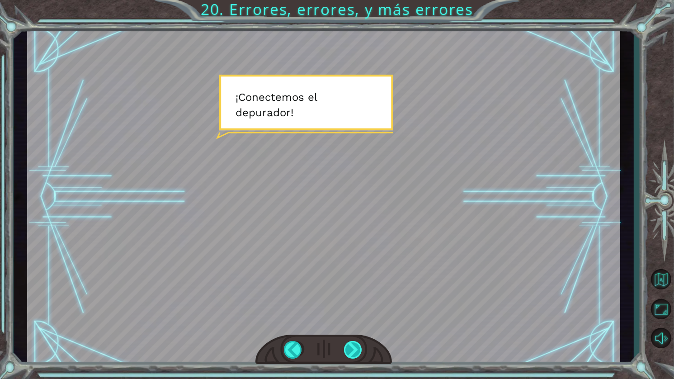
click at [356, 348] on div at bounding box center [353, 350] width 19 height 18
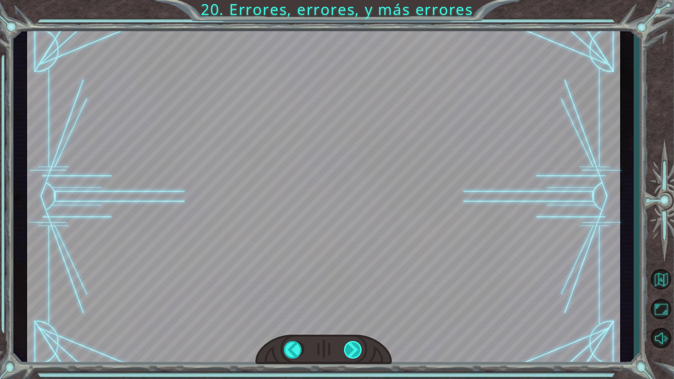
click at [358, 348] on div at bounding box center [353, 350] width 19 height 18
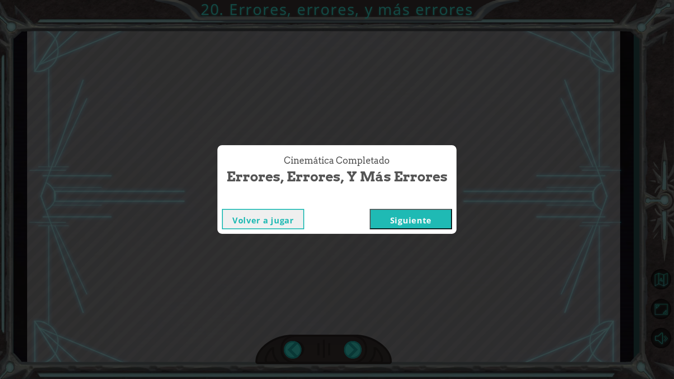
click at [396, 216] on button "Siguiente" at bounding box center [411, 219] width 82 height 20
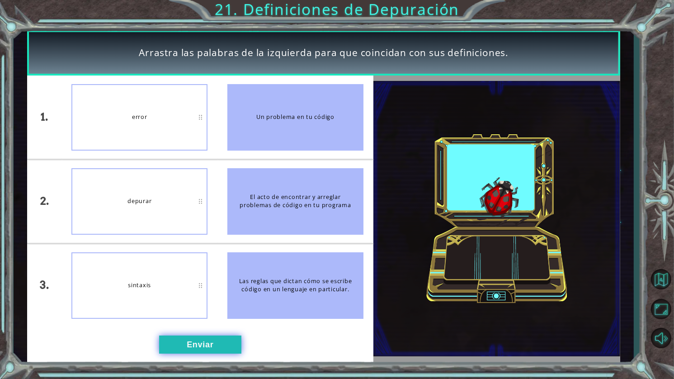
click at [214, 340] on button "Enviar" at bounding box center [200, 345] width 82 height 18
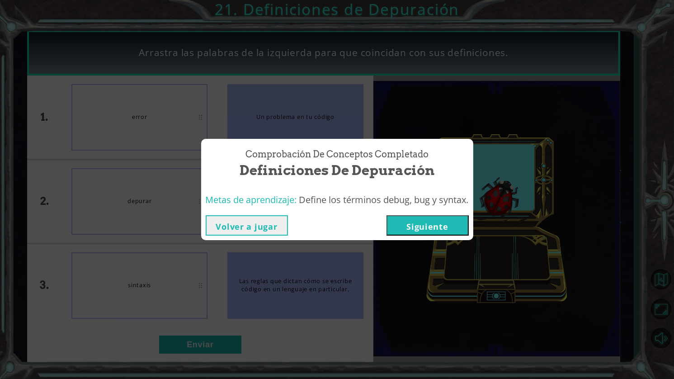
click at [412, 227] on button "Siguiente" at bounding box center [428, 225] width 82 height 20
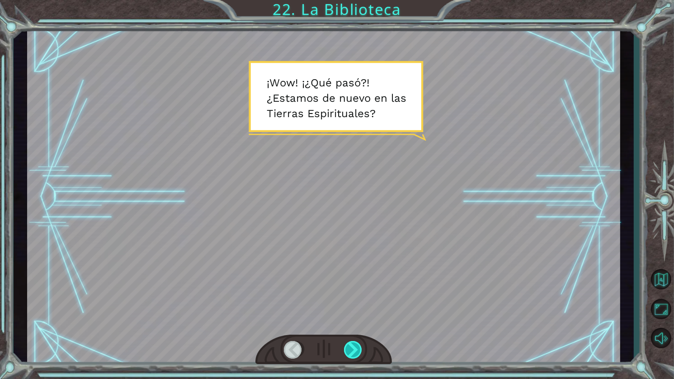
click at [357, 353] on div at bounding box center [353, 350] width 19 height 18
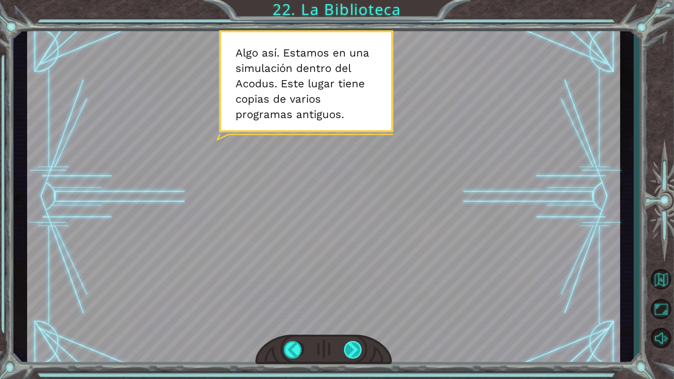
click at [356, 346] on div at bounding box center [353, 350] width 19 height 18
click at [353, 345] on div at bounding box center [353, 350] width 19 height 18
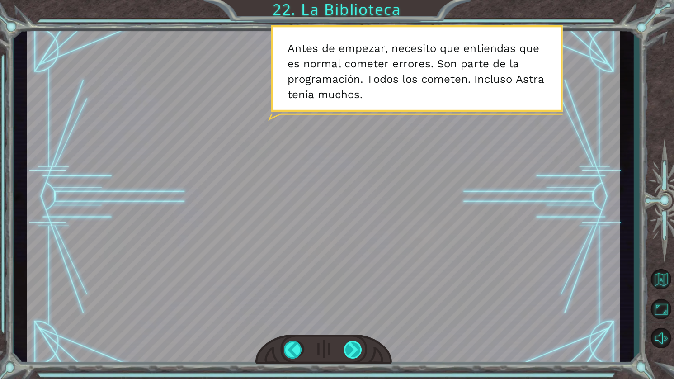
click at [351, 342] on div at bounding box center [353, 350] width 19 height 18
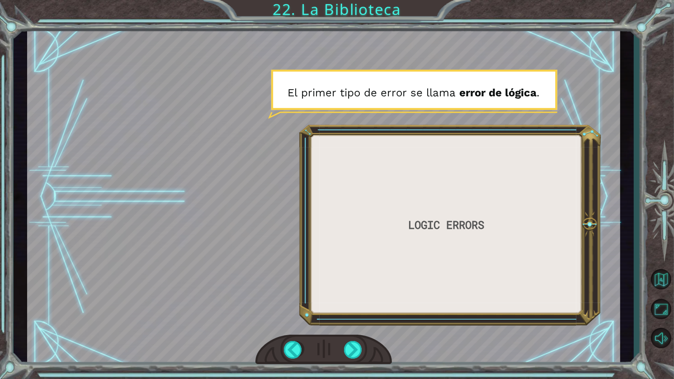
click at [351, 339] on div at bounding box center [324, 350] width 137 height 30
click at [347, 348] on div at bounding box center [353, 350] width 19 height 18
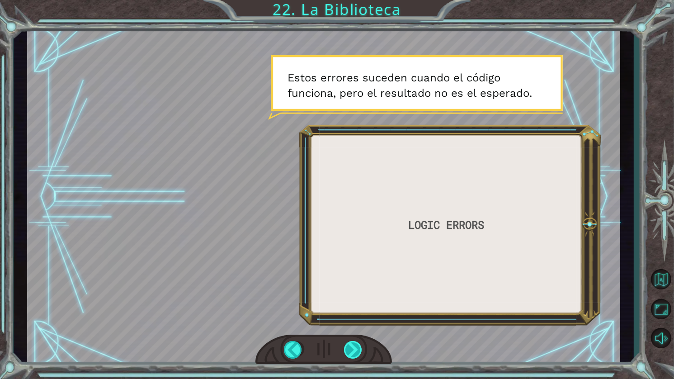
click at [354, 342] on div at bounding box center [353, 350] width 19 height 18
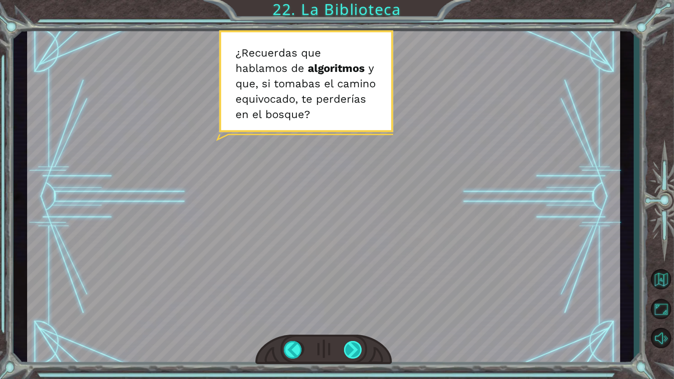
click at [356, 348] on div at bounding box center [353, 350] width 19 height 18
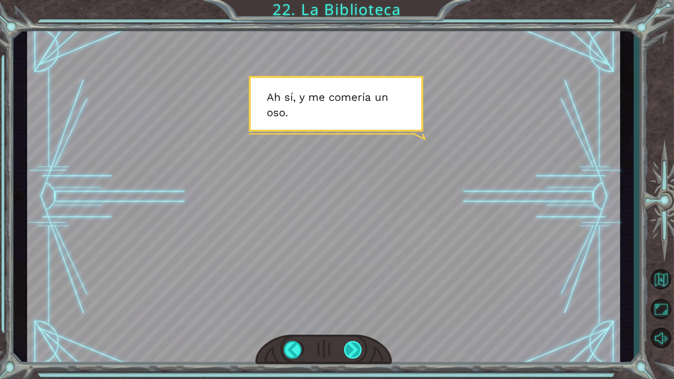
click at [351, 356] on div at bounding box center [353, 350] width 19 height 18
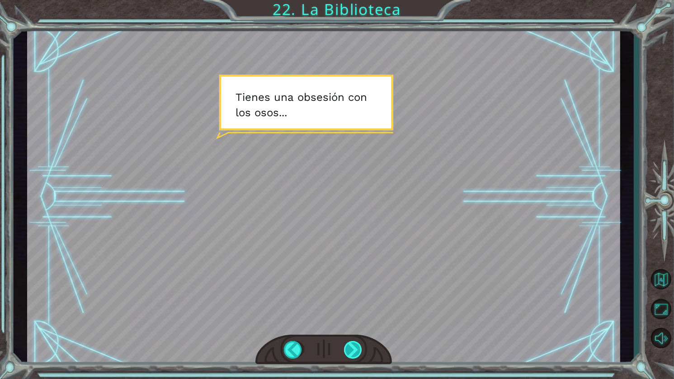
click at [352, 348] on div at bounding box center [353, 350] width 19 height 18
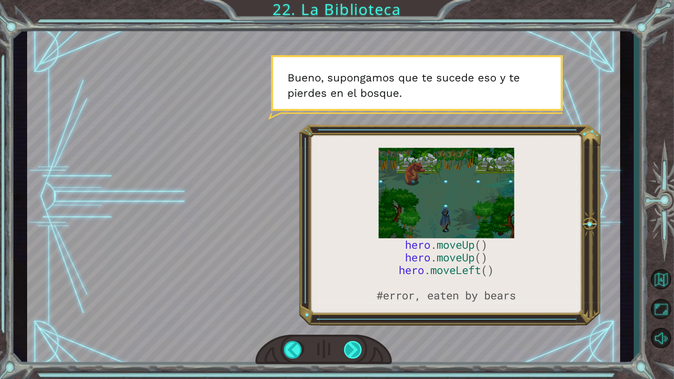
click at [352, 345] on div at bounding box center [353, 350] width 19 height 18
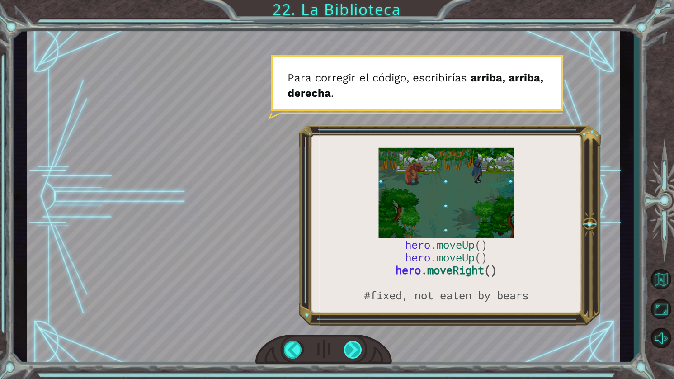
click at [361, 350] on div at bounding box center [353, 350] width 19 height 18
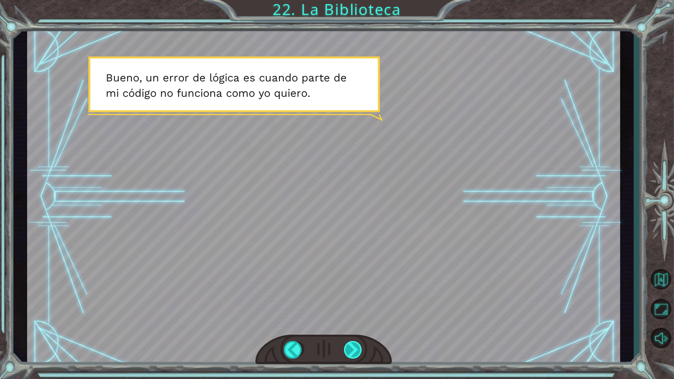
click at [353, 346] on div at bounding box center [353, 350] width 19 height 18
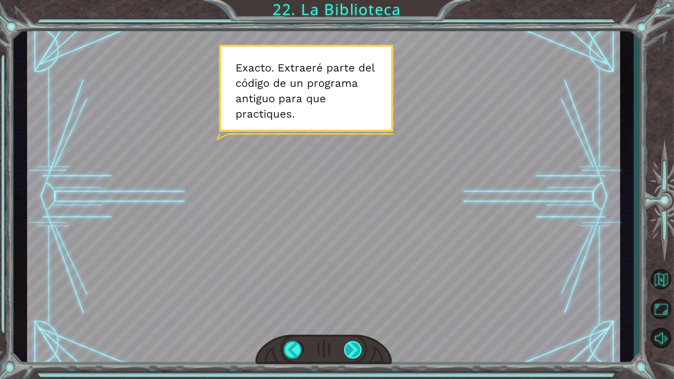
click at [345, 345] on div at bounding box center [353, 350] width 19 height 18
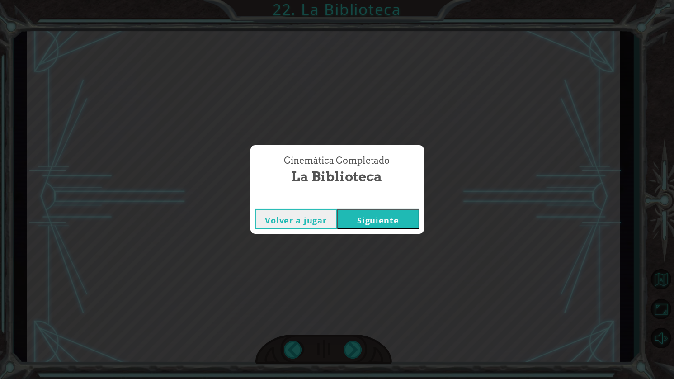
click at [366, 228] on button "Siguiente" at bounding box center [378, 219] width 82 height 20
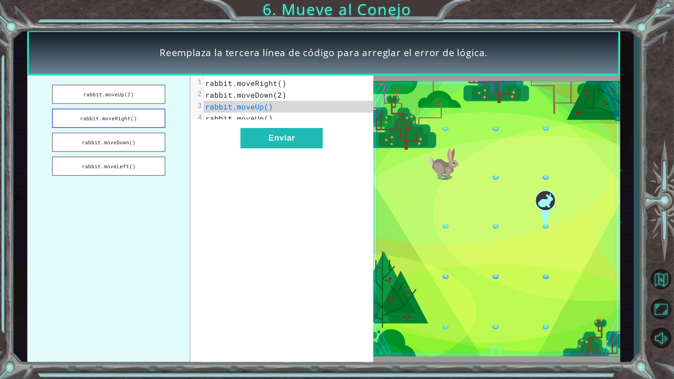
click at [127, 115] on button "rabbit.moveRight()" at bounding box center [109, 118] width 114 height 19
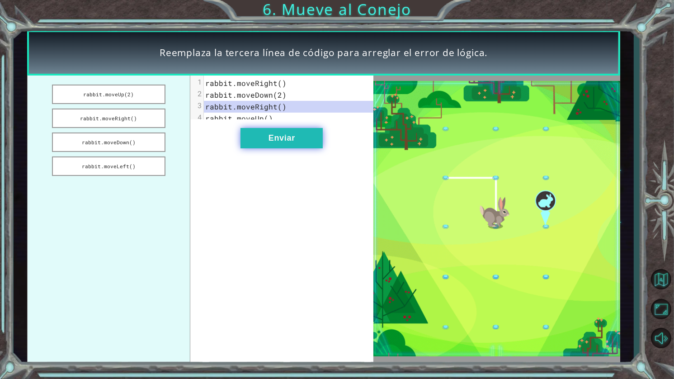
click at [301, 142] on button "Enviar" at bounding box center [282, 138] width 82 height 20
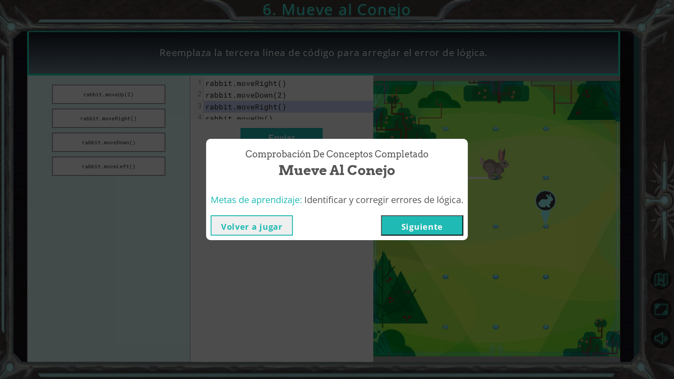
click at [436, 224] on button "Siguiente" at bounding box center [422, 225] width 82 height 20
